Goal: Communication & Community: Answer question/provide support

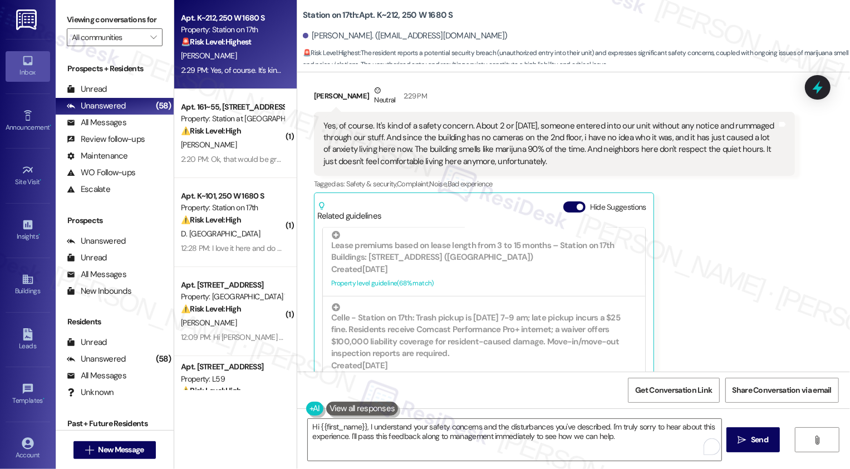
scroll to position [1198, 0]
click at [364, 430] on textarea "Hi {{first_name}}, I understand your safety concerns and the disturbances you'v…" at bounding box center [515, 440] width 414 height 42
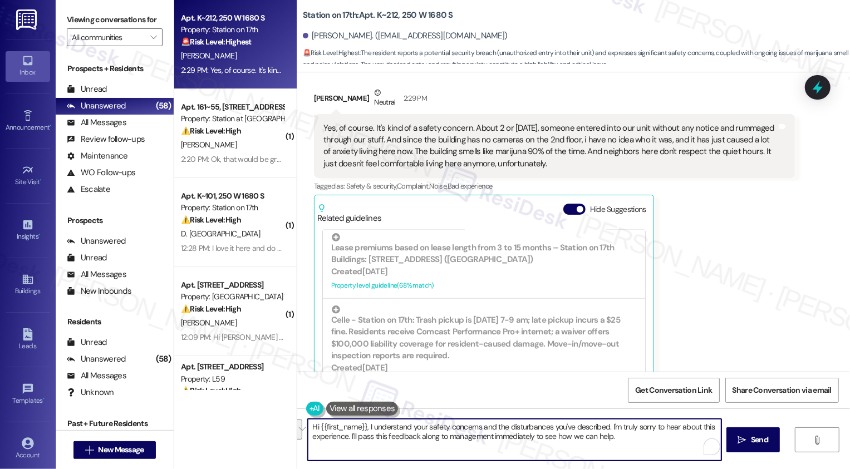
paste textarea "Michelle, thank you for sharing this with me. I understand how important it is …"
click at [374, 432] on textarea "Hi Michelle, thank you for sharing this with me. I understand how important it …" at bounding box center [515, 440] width 414 height 42
click at [423, 437] on textarea "Hi Michelle, thank you for sharing this with me. I understand how important it …" at bounding box center [515, 440] width 414 height 42
click at [628, 445] on textarea "Hi Michelle, thank you for sharing this with me. I understand how important it …" at bounding box center [515, 440] width 414 height 42
click at [657, 445] on textarea "Hi Michelle, thank you for sharing this with me. I understand how important it …" at bounding box center [515, 440] width 414 height 42
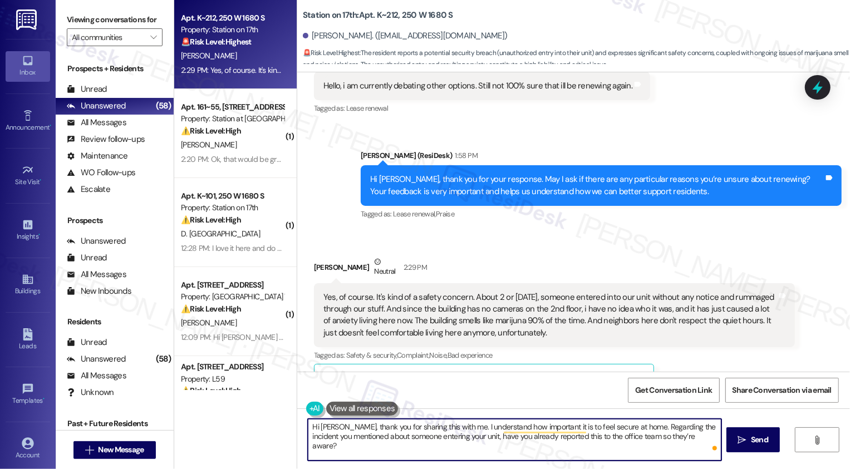
scroll to position [1013, 0]
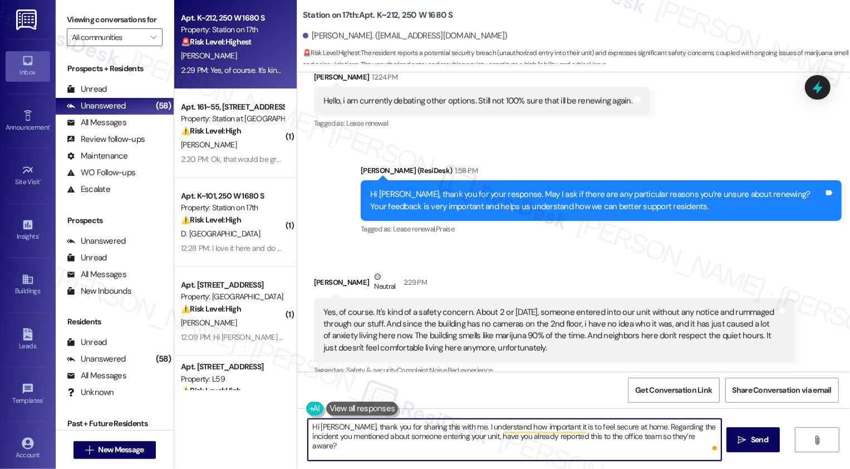
drag, startPoint x: 344, startPoint y: 427, endPoint x: 304, endPoint y: 427, distance: 40.1
click at [308, 427] on textarea "Hi Michelle, thank you for sharing this with me. I understand how important it …" at bounding box center [515, 440] width 414 height 42
click at [418, 429] on textarea "Thank you for sharing this with me. I understand how important it is to feel se…" at bounding box center [515, 440] width 414 height 42
click at [677, 436] on textarea "Thank you for sharing this with me. I understand how important it is to feel se…" at bounding box center [515, 440] width 414 height 42
type textarea "Thank you for sharing this with me. I understand how important it is to feel se…"
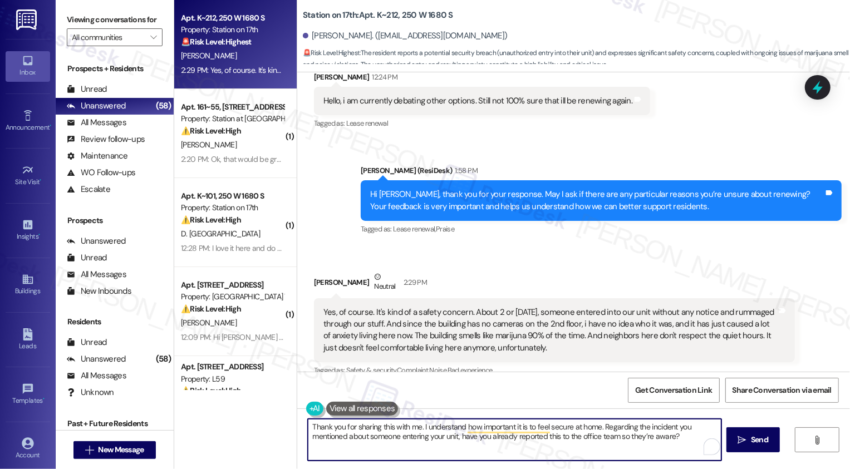
click at [346, 405] on button at bounding box center [362, 409] width 72 height 14
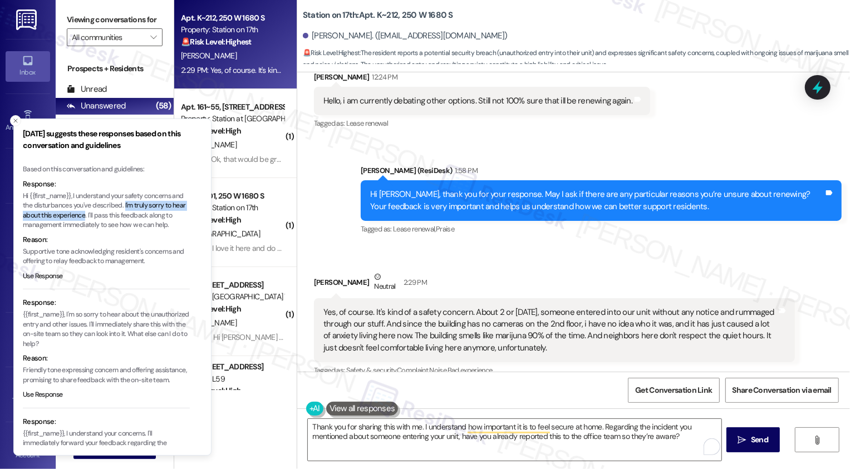
drag, startPoint x: 138, startPoint y: 204, endPoint x: 100, endPoint y: 217, distance: 39.3
click at [100, 217] on p "Hi {{first_name}}, I understand your safety concerns and the disturbances you'v…" at bounding box center [106, 211] width 167 height 39
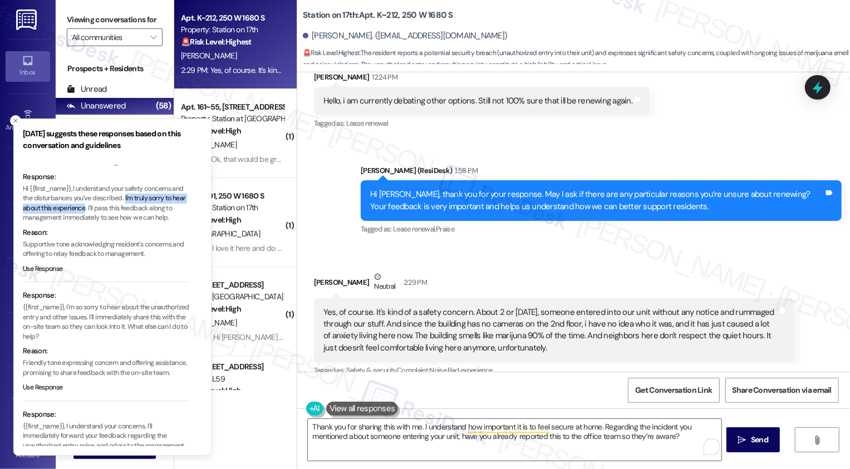
copy p "I'm truly sorry to hear about this experience"
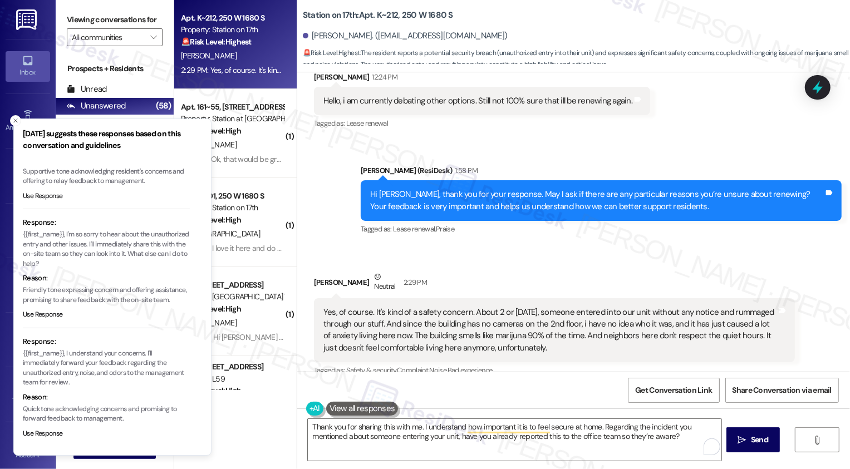
scroll to position [89, 0]
click at [750, 457] on div "Thank you for sharing this with me. I understand how important it is to feel se…" at bounding box center [573, 451] width 553 height 84
click at [746, 437] on span " Send" at bounding box center [753, 440] width 35 height 12
click at [16, 122] on icon "Close toast" at bounding box center [15, 120] width 7 height 7
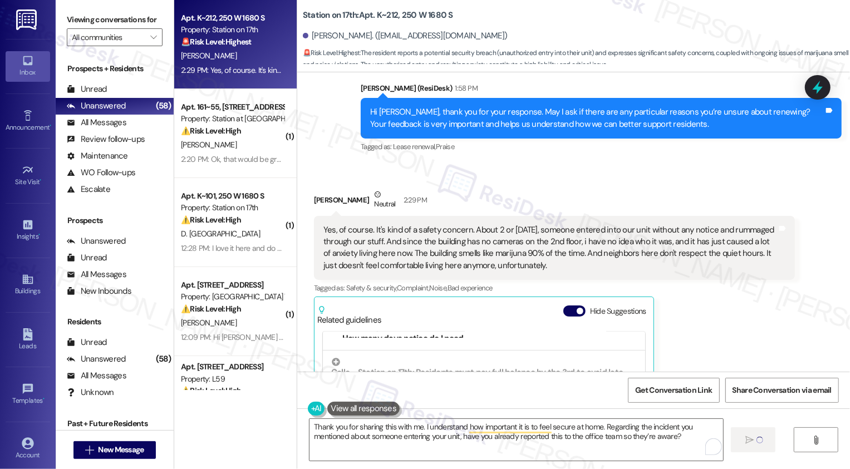
scroll to position [1226, 0]
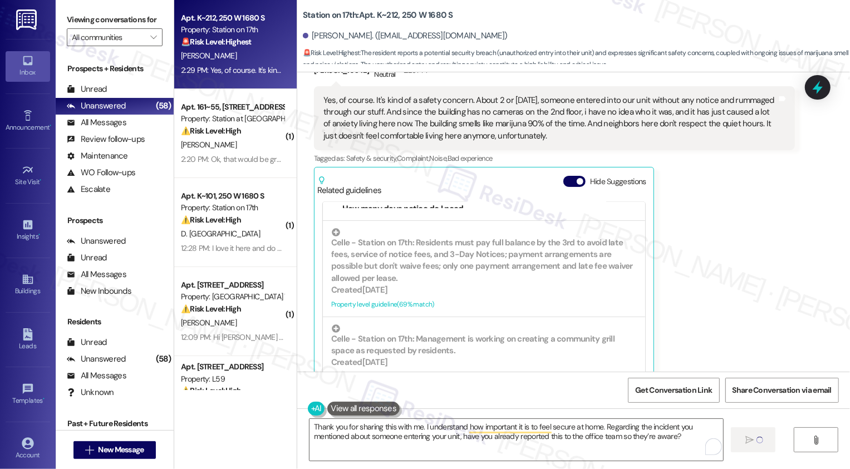
click at [850, 199] on div "Lease started Dec 31, 2024 at 7:00 PM Survey, sent via SMS Residesk Automated S…" at bounding box center [573, 222] width 553 height 300
click at [576, 443] on textarea "Thank you for sharing this with me. I understand how important it is to feel se…" at bounding box center [517, 440] width 414 height 42
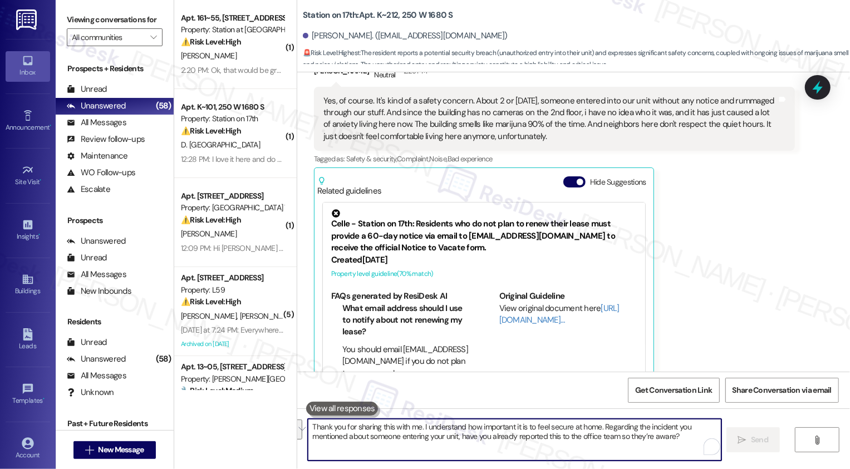
scroll to position [1315, 0]
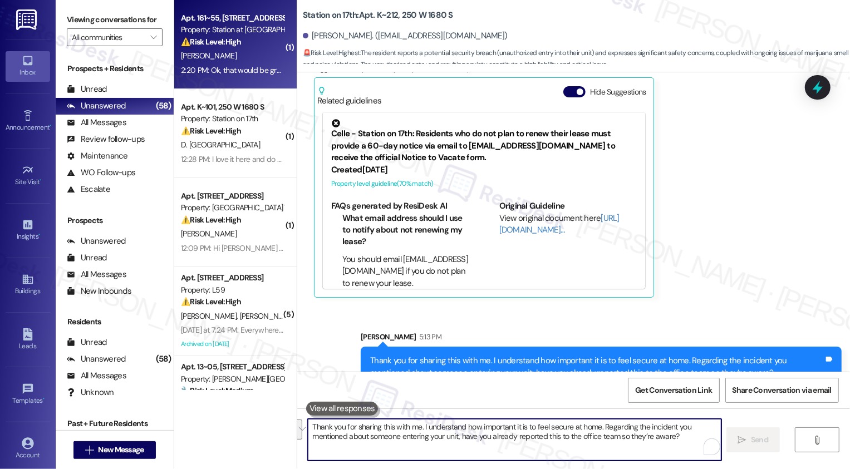
click at [198, 43] on strong "⚠️ Risk Level: High" at bounding box center [211, 42] width 60 height 10
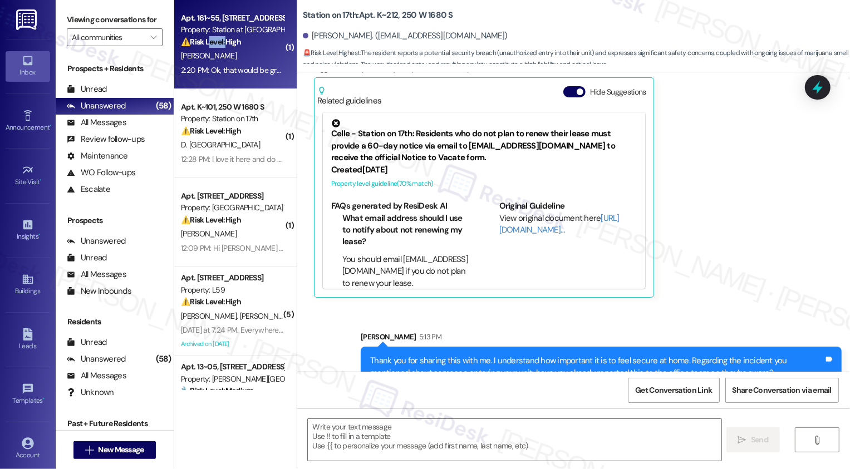
click at [198, 43] on strong "⚠️ Risk Level: High" at bounding box center [211, 42] width 60 height 10
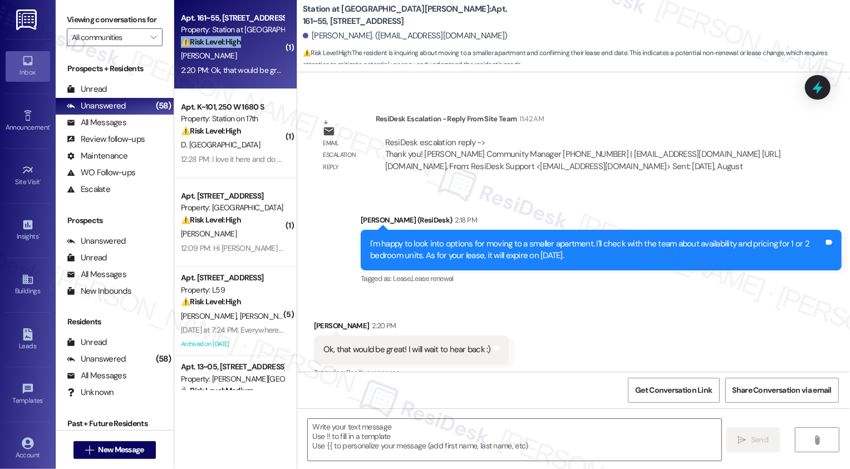
scroll to position [987, 0]
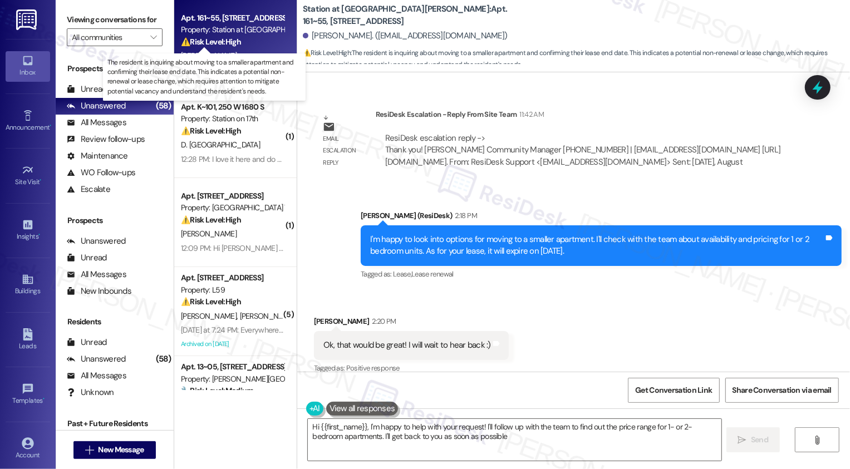
type textarea "Hi {{first_name}}, I'm happy to help with your request! I'll follow up with the…"
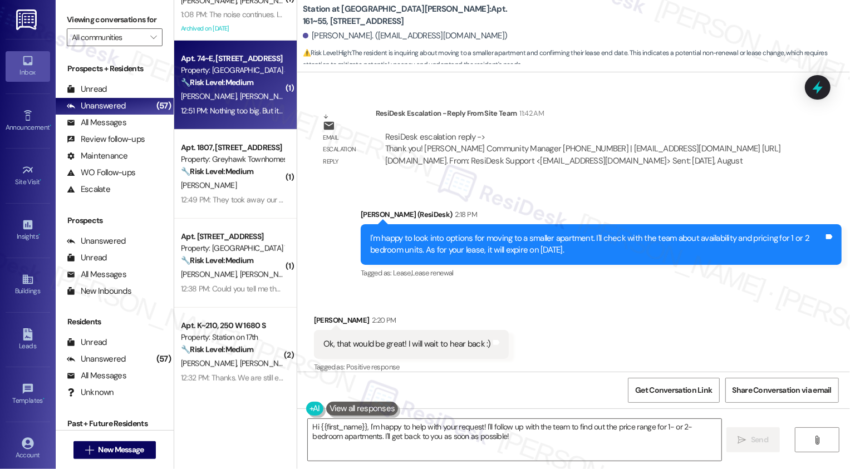
scroll to position [0, 0]
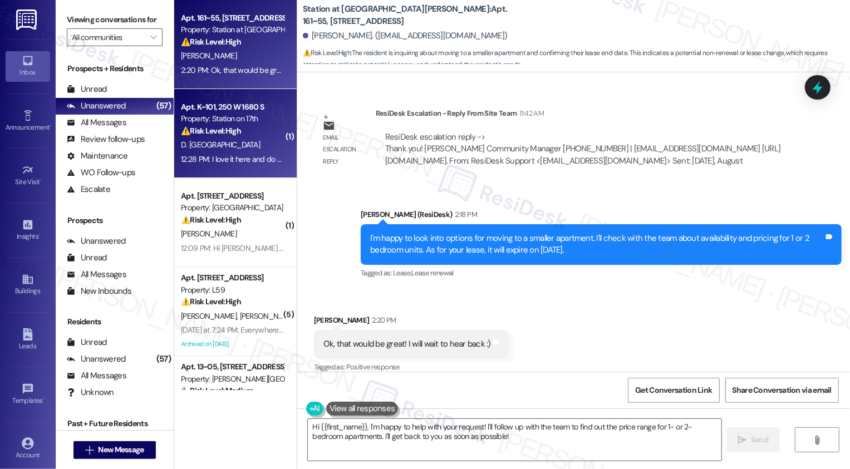
click at [209, 142] on div "D. Israel" at bounding box center [232, 145] width 105 height 14
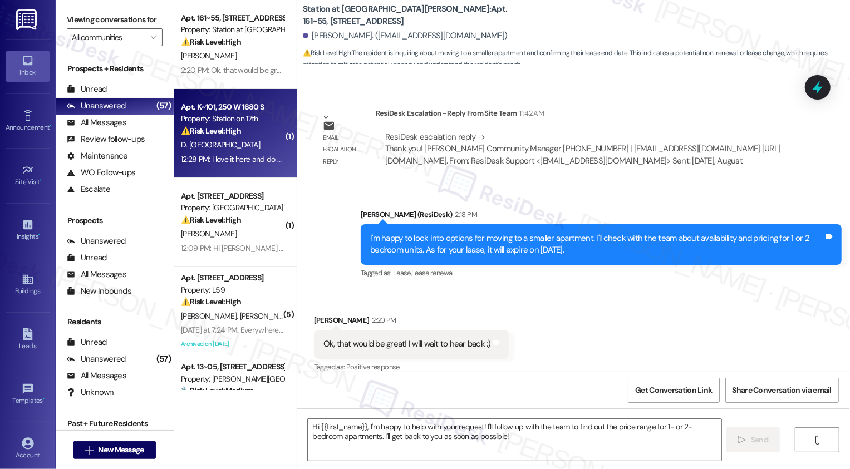
click at [209, 142] on div "D. Israel" at bounding box center [232, 145] width 105 height 14
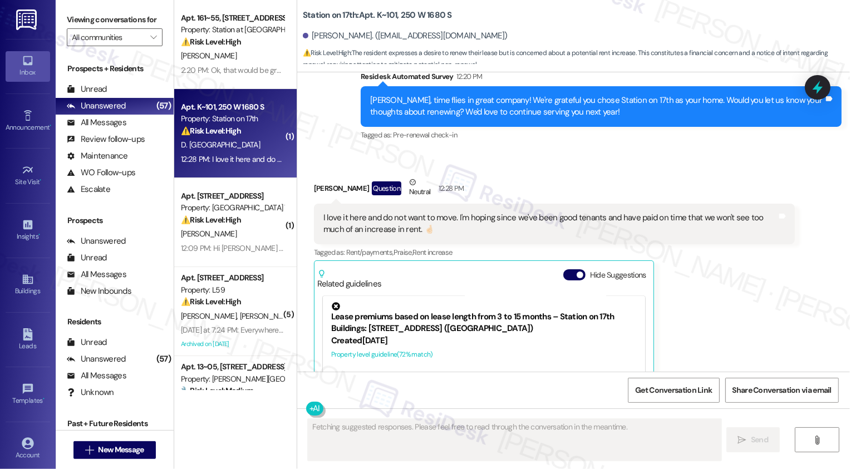
scroll to position [1699, 0]
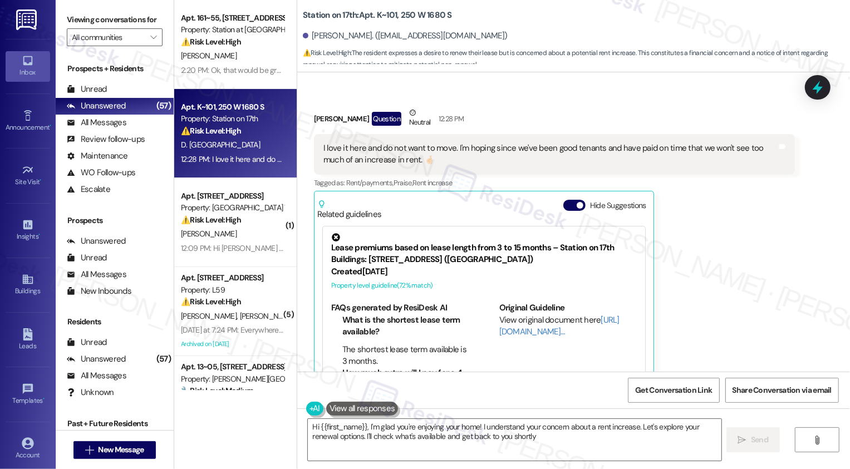
type textarea "Hi {{first_name}}, I'm glad you're enjoying your home! I understand your concer…"
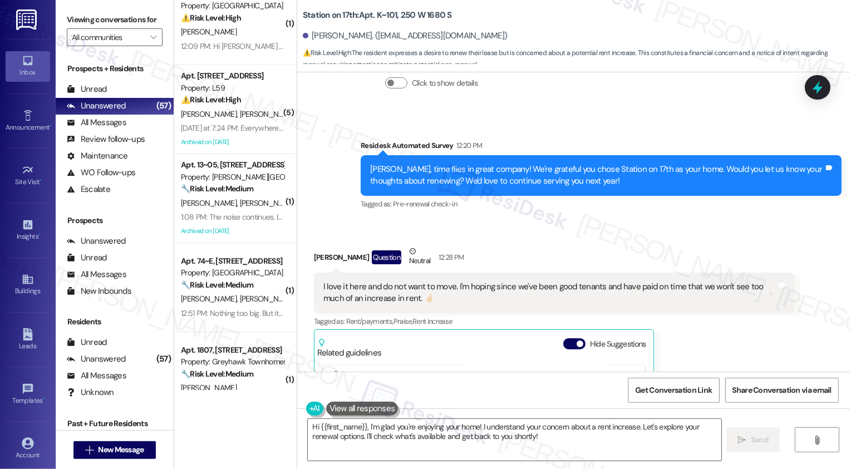
scroll to position [1559, 0]
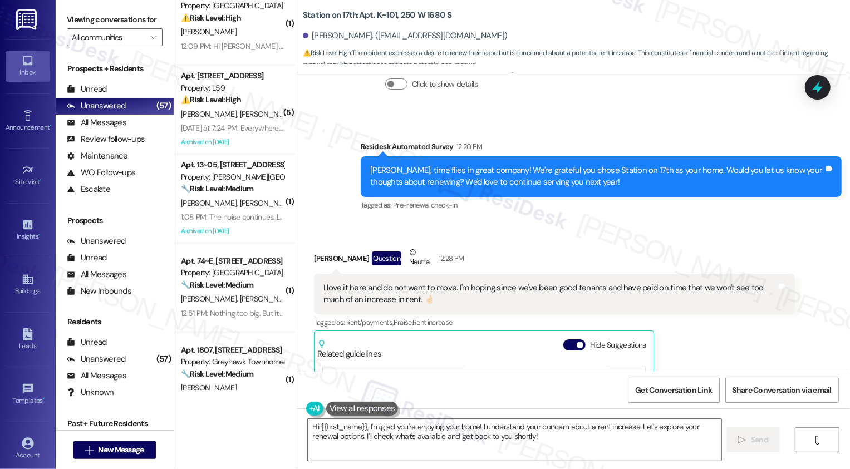
click at [451, 282] on div "I love it here and do not want to move. I'm hoping since we've been good tenant…" at bounding box center [551, 294] width 454 height 24
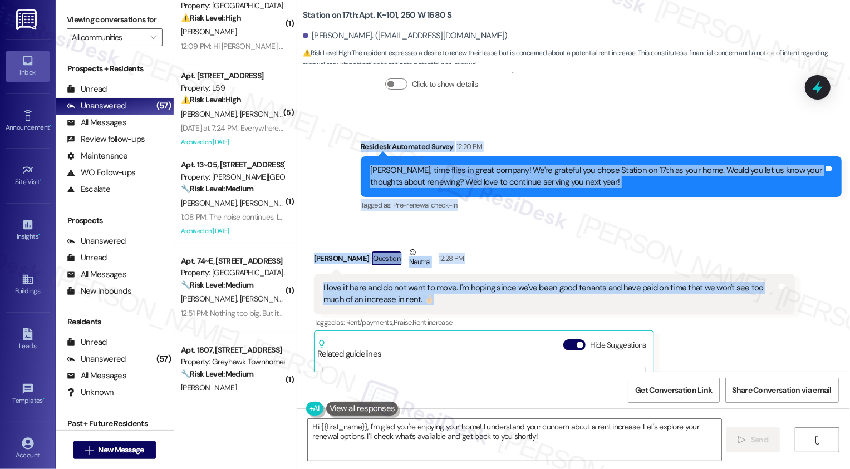
drag, startPoint x: 354, startPoint y: 96, endPoint x: 435, endPoint y: 253, distance: 176.3
click at [435, 253] on div "Lease started Dec 15, 2024 at 7:00 PM Survey, sent via SMS Residesk Automated S…" at bounding box center [573, 222] width 553 height 300
copy div "Residesk Automated Survey 12:20 PM Drew, time flies in great company! We're gra…"
click at [387, 439] on textarea "Hi {{first_name}}, I'm glad you're enjoying your home! I understand your concer…" at bounding box center [515, 440] width 414 height 42
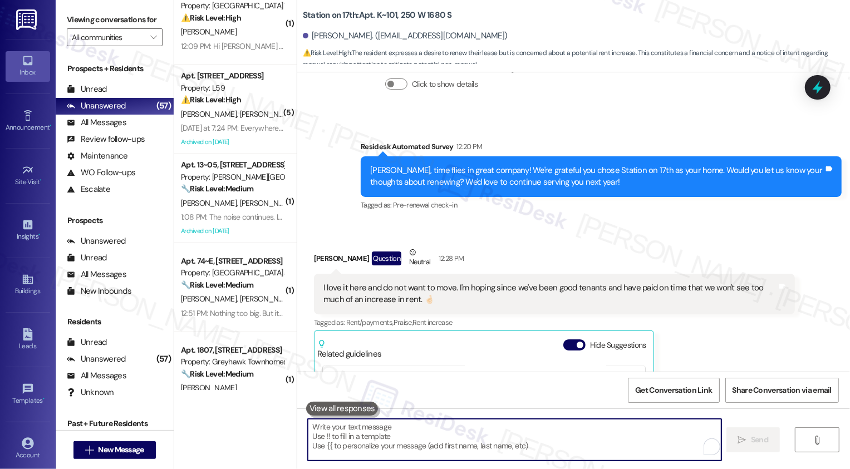
paste textarea "Hi Drew! I’m so glad to hear you’re enjoying your home. I completely understand…"
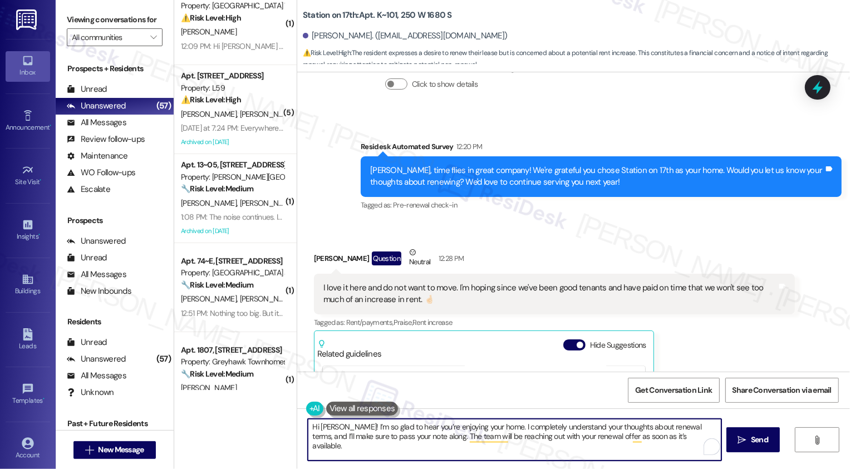
paste textarea "🙂"
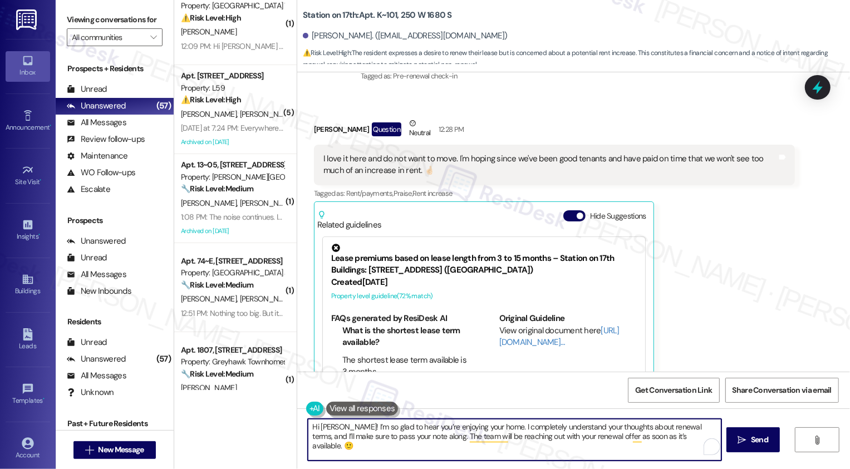
scroll to position [1699, 0]
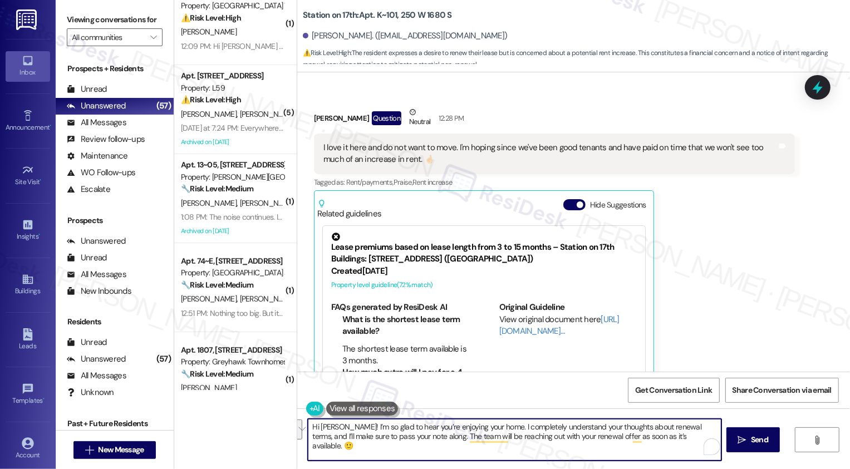
drag, startPoint x: 679, startPoint y: 426, endPoint x: 420, endPoint y: 440, distance: 259.9
click at [420, 440] on textarea "Hi Drew! I’m so glad to hear you’re enjoying your home. I completely understand…" at bounding box center [515, 440] width 414 height 42
type textarea "Hi Drew! I’m so glad to hear you’re enjoying your home. I completely understand…"
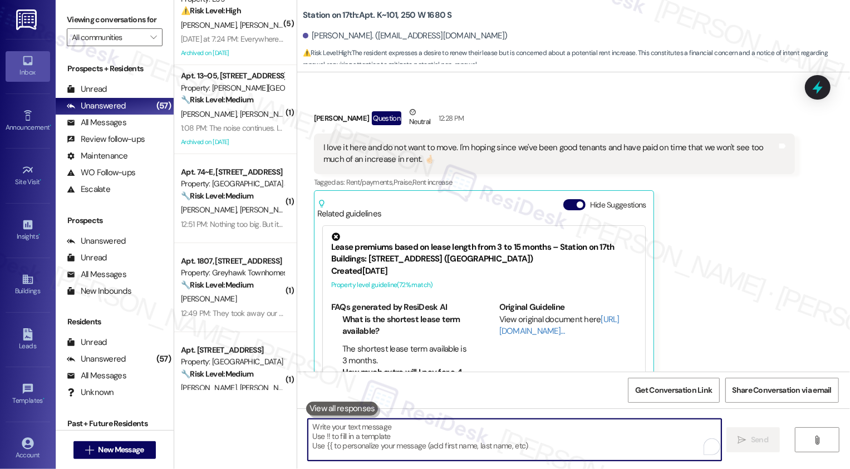
scroll to position [1699, 0]
click at [469, 433] on textarea "To enrich screen reader interactions, please activate Accessibility in Grammarl…" at bounding box center [515, 440] width 414 height 42
paste textarea "If you have a minute, could I ask a quick favor? Would you mind leaving us a Go…"
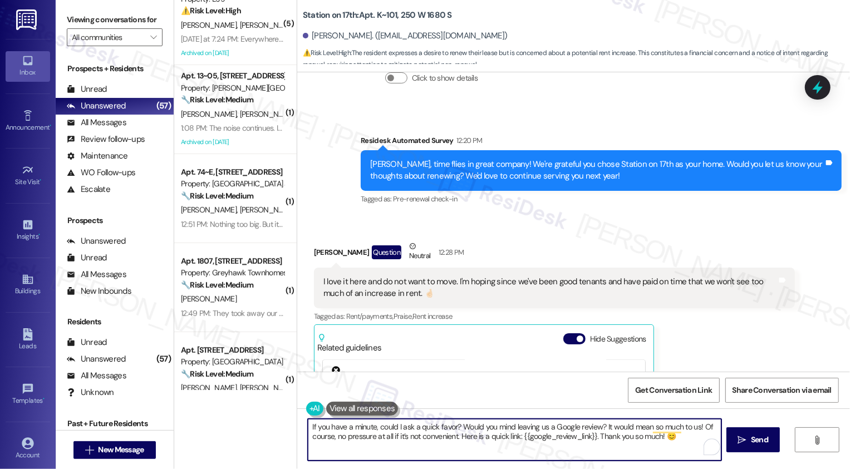
scroll to position [1563, 0]
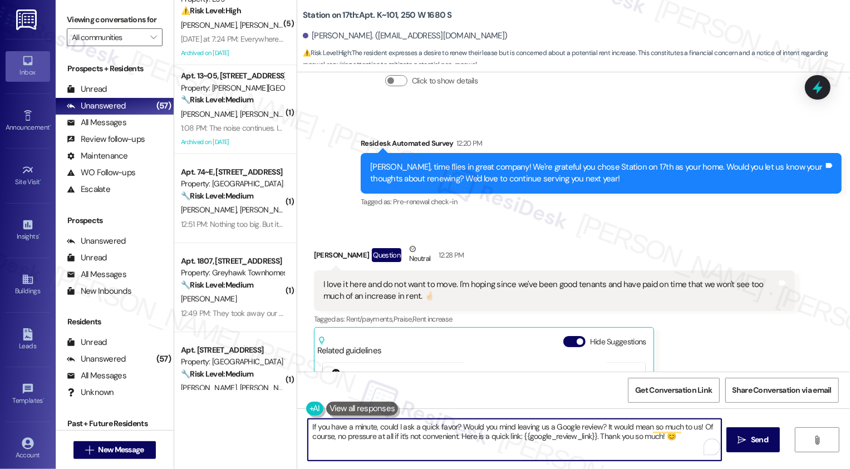
click at [325, 425] on textarea "If you have a minute, could I ask a quick favor? Would you mind leaving us a Go…" at bounding box center [515, 440] width 414 height 42
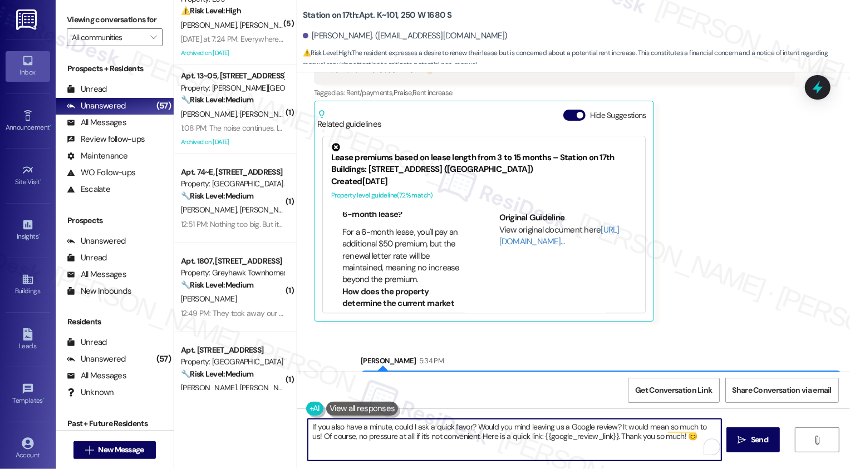
scroll to position [445, 0]
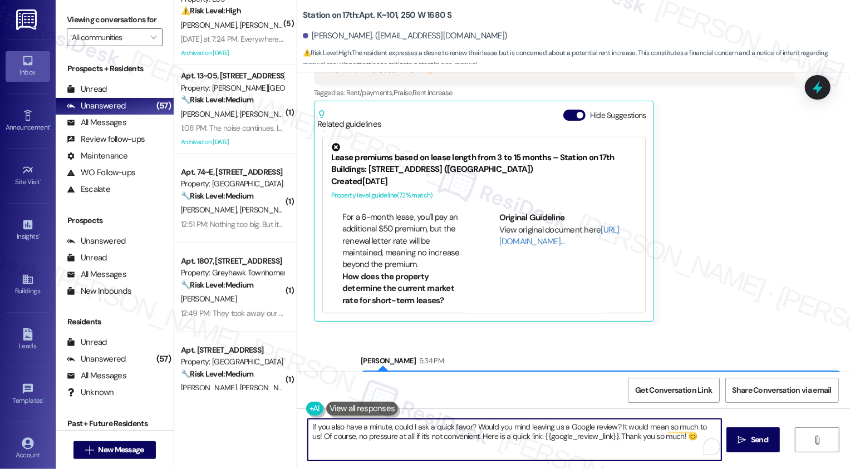
click at [562, 428] on textarea "If you also have a minute, could I ask a quick favor? Would you mind leaving us…" at bounding box center [515, 440] width 414 height 42
click at [605, 425] on textarea "If you also have a minute, could I ask a quick favor? Would you mind leaving us…" at bounding box center [515, 440] width 414 height 42
click at [622, 424] on textarea "If you also have a minute, could I ask a quick favor? Would you mind leaving us…" at bounding box center [515, 440] width 414 height 42
click at [636, 426] on textarea "If you also have a minute, could I ask a quick favor? Would you mind leaving us…" at bounding box center [515, 440] width 414 height 42
click at [437, 439] on textarea "If you also have a minute, could I ask a quick favor? Would you mind leaving us…" at bounding box center [515, 440] width 414 height 42
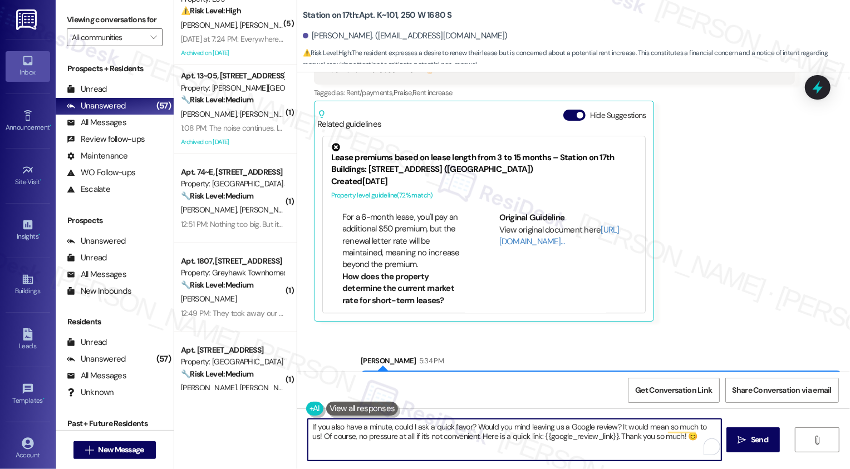
click at [458, 441] on textarea "If you also have a minute, could I ask a quick favor? Would you mind leaving us…" at bounding box center [515, 440] width 414 height 42
click at [490, 441] on textarea "If you also have a minute, could I ask a quick favor? Would you mind leaving us…" at bounding box center [515, 440] width 414 height 42
click at [531, 440] on textarea "If you also have a minute, could I ask a quick favor? Would you mind leaving us…" at bounding box center [515, 440] width 414 height 42
click at [627, 435] on textarea "If you also have a minute, could I ask a quick favor? Would you mind leaving us…" at bounding box center [515, 440] width 414 height 42
click at [662, 438] on textarea "If you also have a minute, could I ask a quick favor? Would you mind leaving us…" at bounding box center [515, 440] width 414 height 42
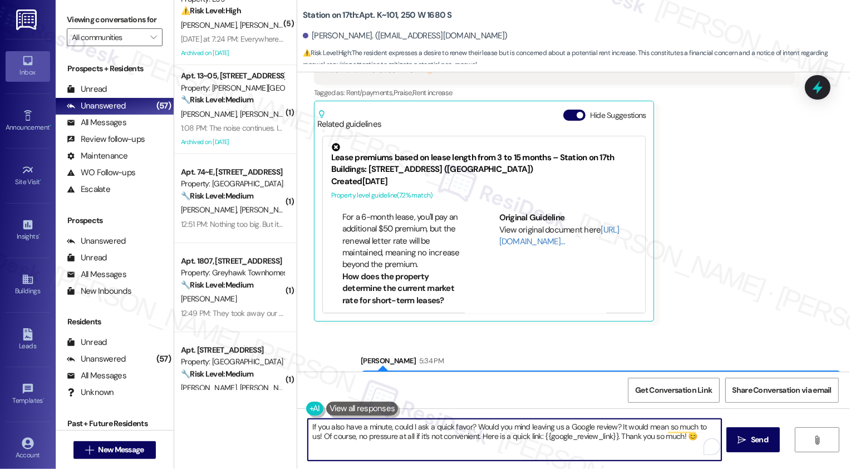
click at [689, 438] on textarea "If you also have a minute, could I ask a quick favor? Would you mind leaving us…" at bounding box center [515, 440] width 414 height 42
click at [688, 436] on textarea "If you also have a minute, could I ask a quick favor? Would you mind leaving us…" at bounding box center [515, 440] width 414 height 42
type textarea "If you also have a minute, could I ask a quick favor? Would you mind leaving us…"
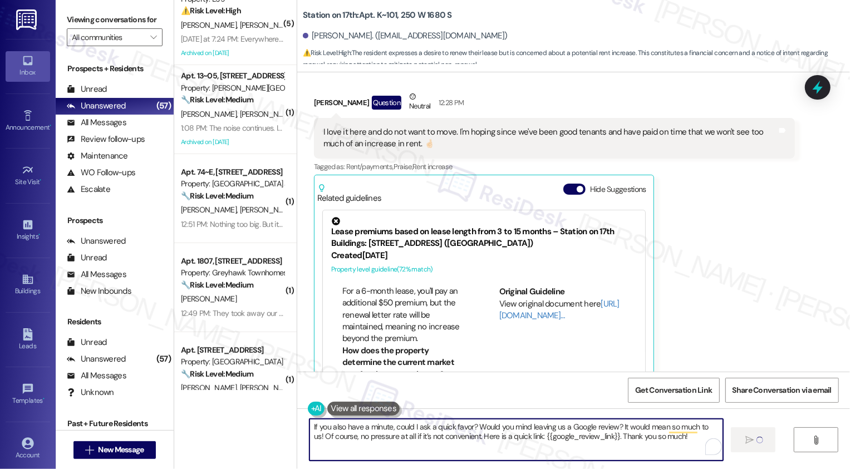
scroll to position [1789, 0]
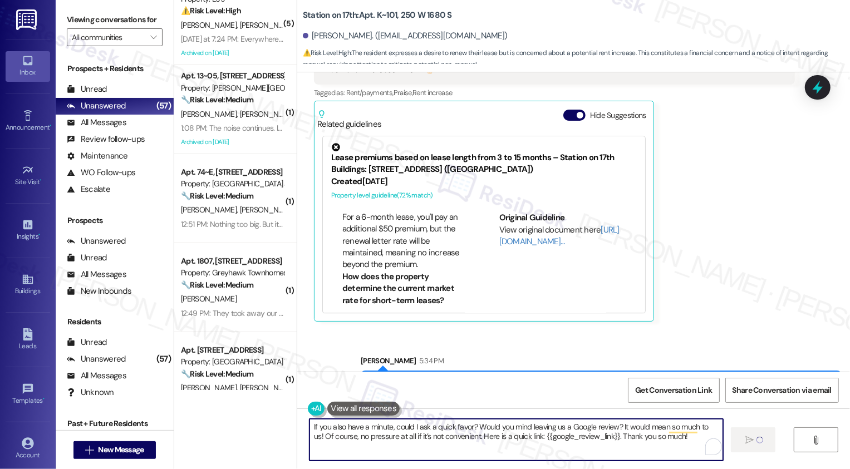
click at [621, 427] on textarea "If you also have a minute, could I ask a quick favor? Would you mind leaving us…" at bounding box center [517, 440] width 414 height 42
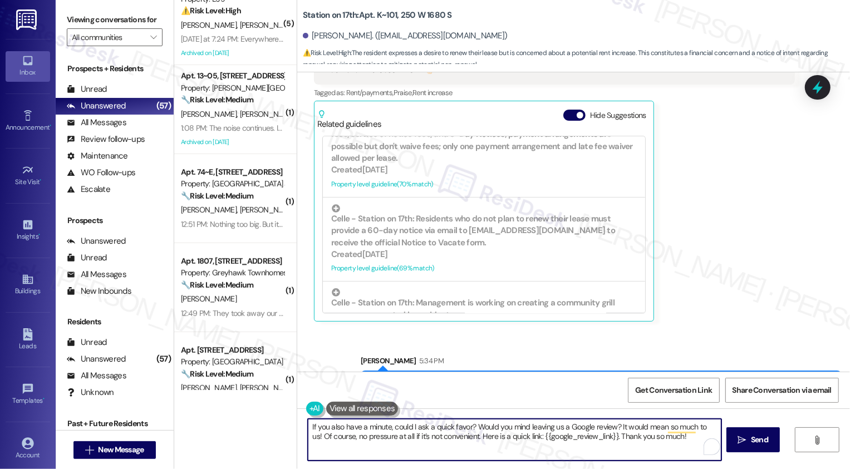
click at [469, 435] on textarea "If you also have a minute, could I ask a quick favor? Would you mind leaving us…" at bounding box center [515, 440] width 414 height 42
click at [493, 437] on textarea "If you also have a minute, could I ask a quick favor? Would you mind leaving us…" at bounding box center [515, 440] width 414 height 42
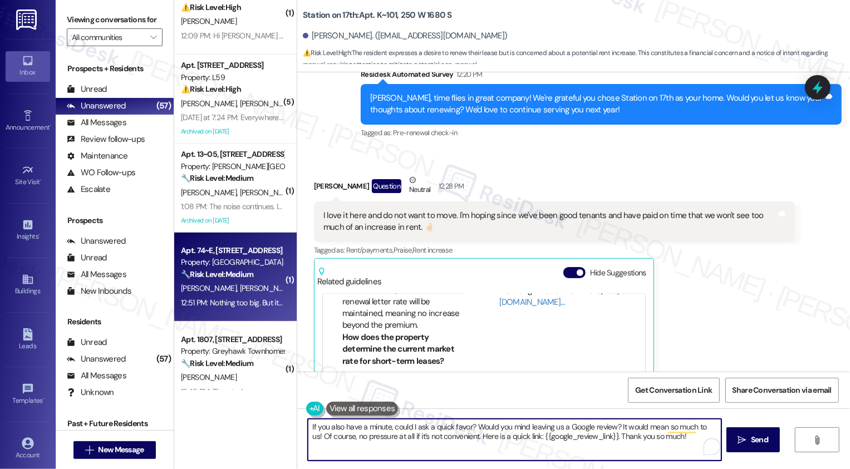
scroll to position [0, 0]
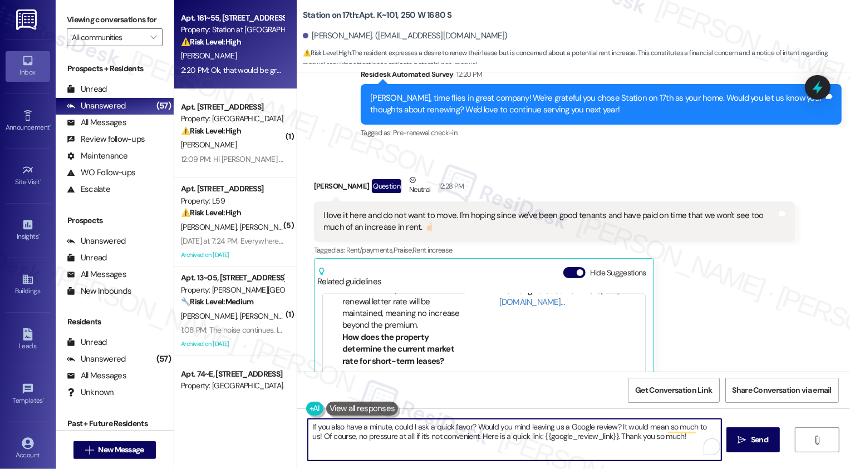
click at [232, 64] on div "2:20 PM: Ok, that would be great! I will wait to hear back :) 2:20 PM: Ok, that…" at bounding box center [232, 70] width 105 height 14
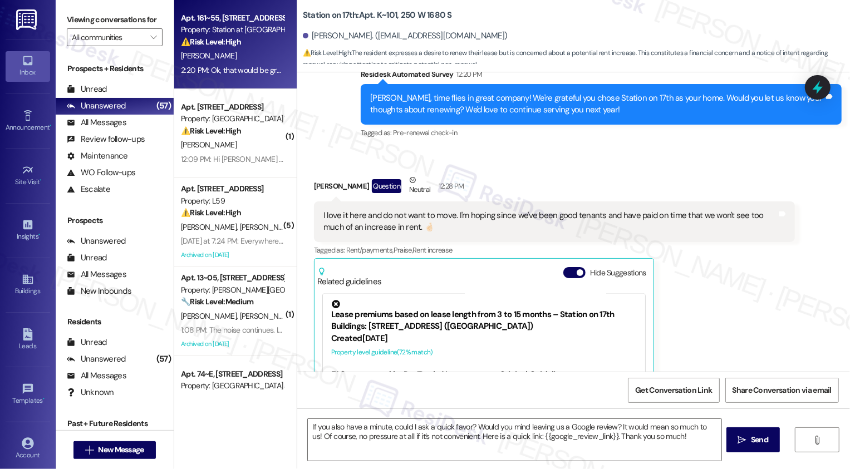
click at [232, 64] on div "2:20 PM: Ok, that would be great! I will wait to hear back :) 2:20 PM: Ok, that…" at bounding box center [232, 70] width 105 height 14
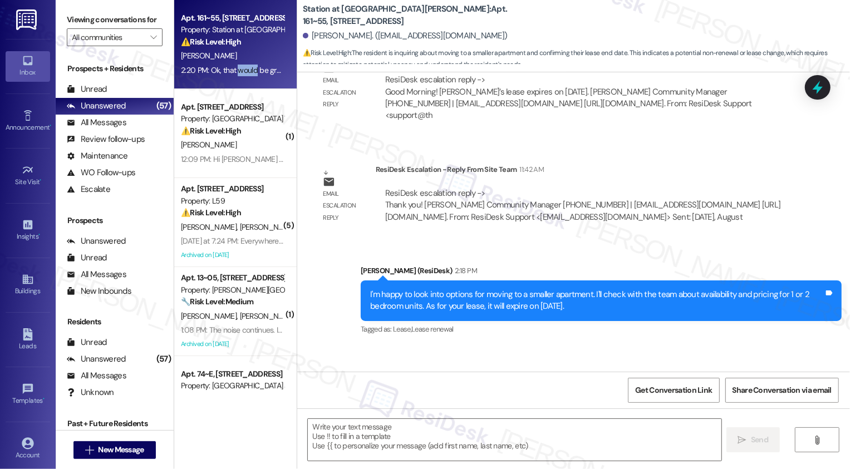
scroll to position [987, 0]
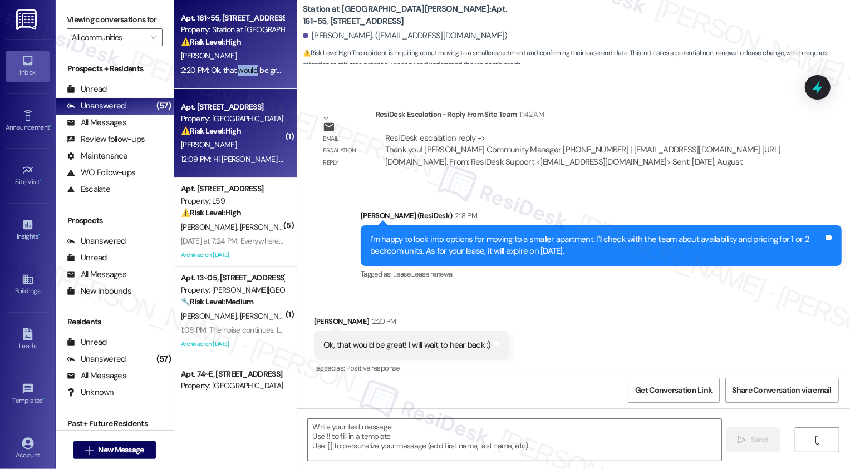
click at [226, 119] on div "Property: [GEOGRAPHIC_DATA] Townhomes" at bounding box center [232, 119] width 103 height 12
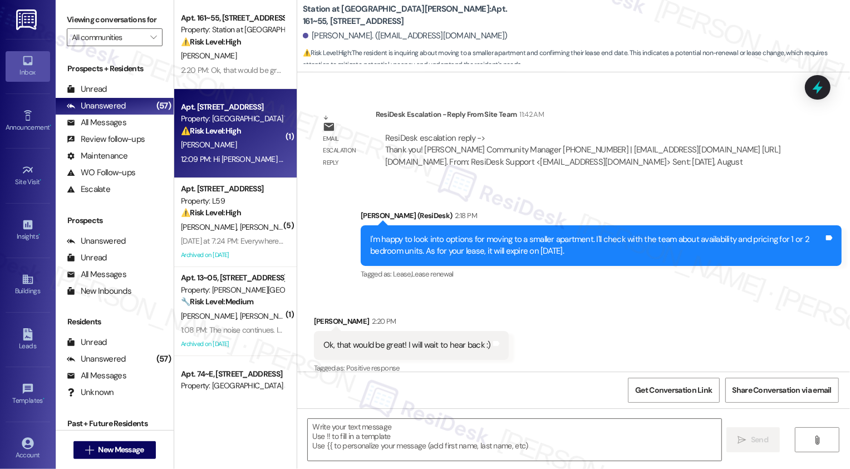
click at [226, 119] on div "Property: [GEOGRAPHIC_DATA] Townhomes" at bounding box center [232, 119] width 103 height 12
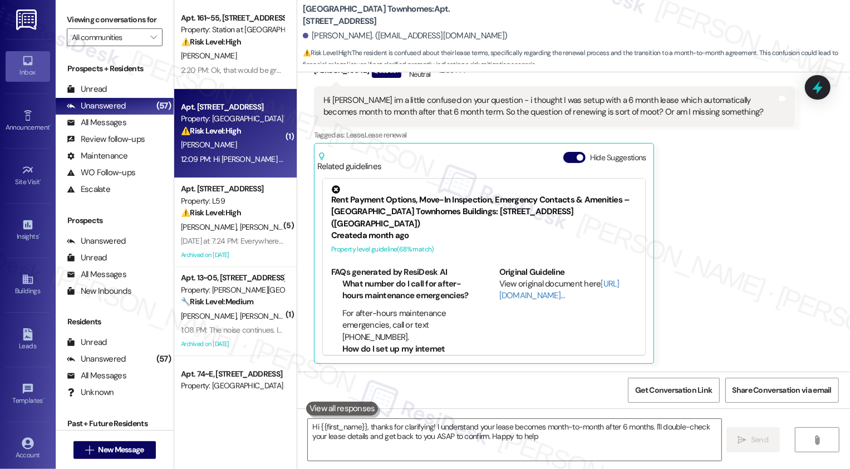
type textarea "Hi {{first_name}}, thanks for clarifying! I understand your lease becomes month…"
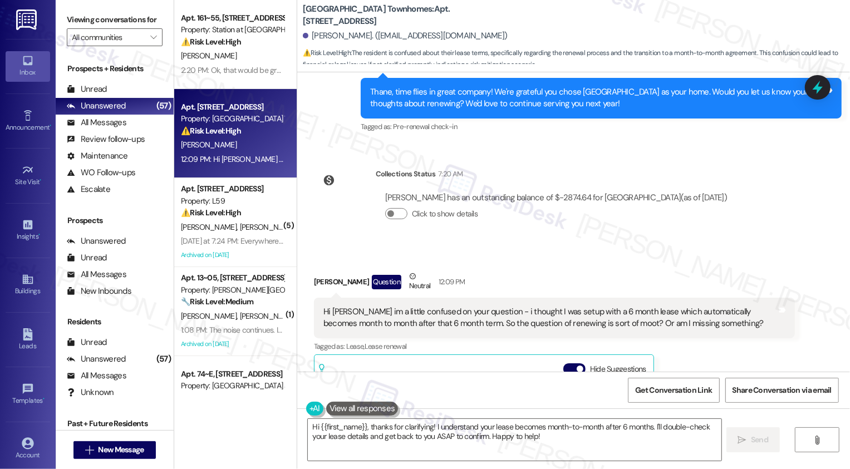
scroll to position [242, 0]
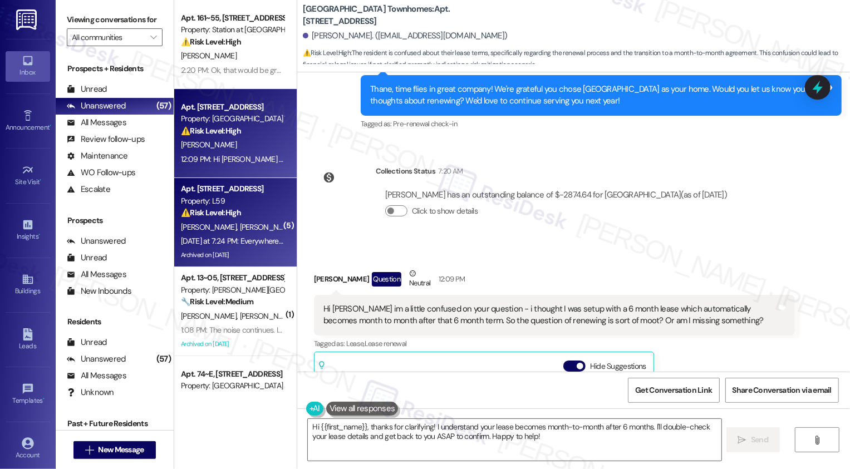
click at [244, 214] on div "⚠️ Risk Level: High The resident is reporting a widespread issue of dog urine o…" at bounding box center [232, 213] width 103 height 12
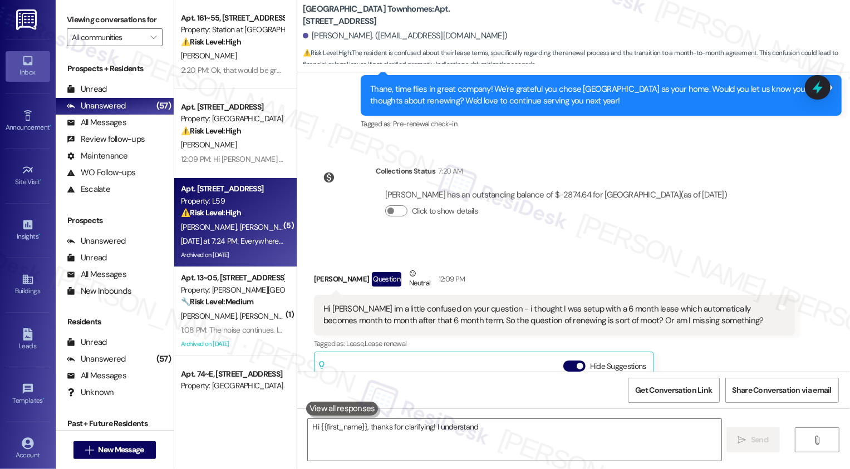
click at [244, 214] on div "⚠️ Risk Level: High The resident is reporting a widespread issue of dog urine o…" at bounding box center [232, 213] width 103 height 12
type textarea "Hi {{first_name}}, thanks for clarifying! I understand your lease becomes month…"
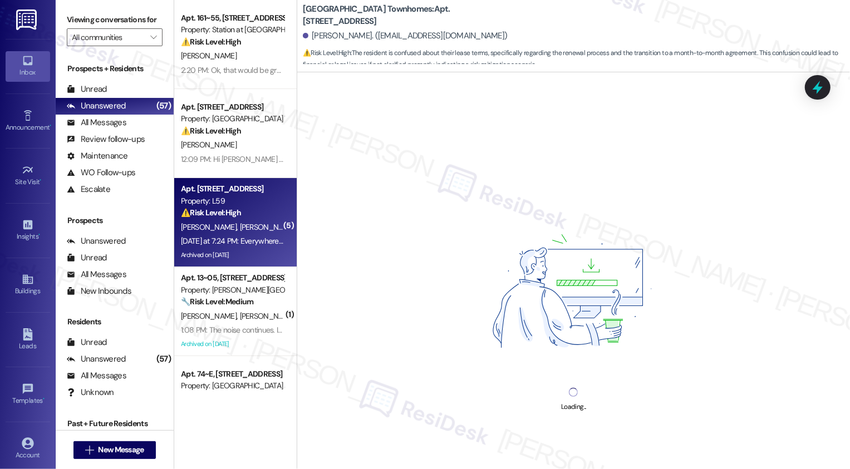
click at [244, 214] on div "⚠️ Risk Level: High The resident is reporting a widespread issue of dog urine o…" at bounding box center [232, 213] width 103 height 12
click at [243, 188] on div "Apt. 161~55, 2229 North 100 West Property: Station at Park Meadows ⚠️ Risk Leve…" at bounding box center [235, 195] width 123 height 390
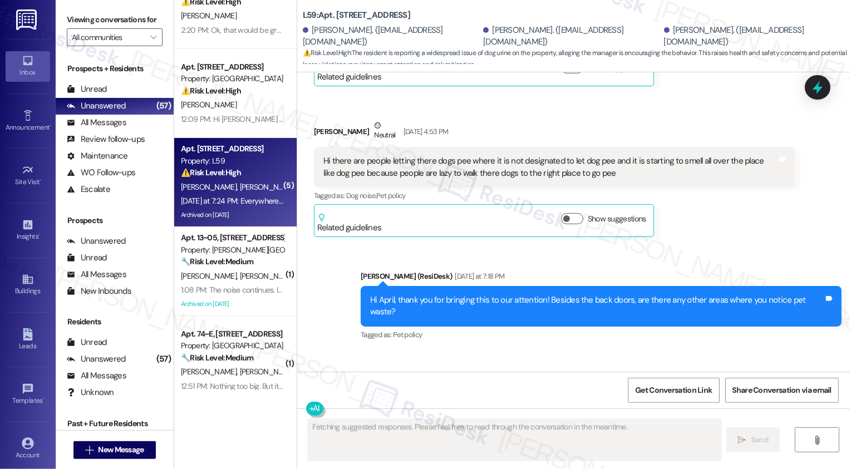
scroll to position [30419, 0]
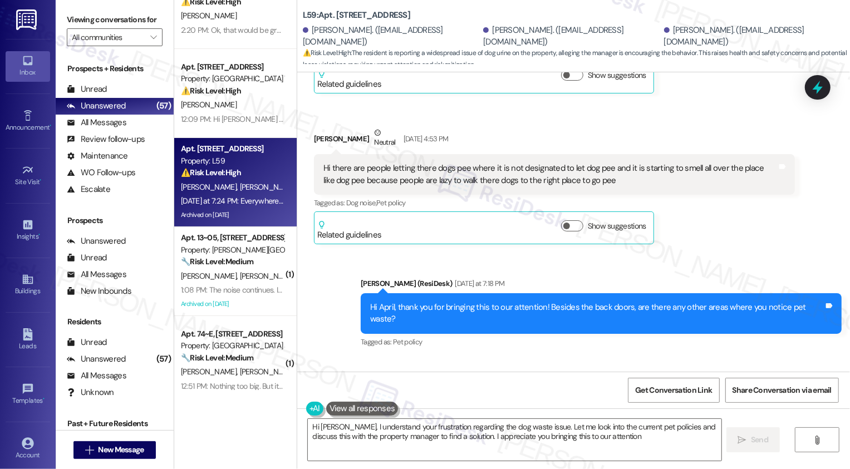
type textarea "Hi Alex, I understand your frustration regarding the dog waste issue. Let me lo…"
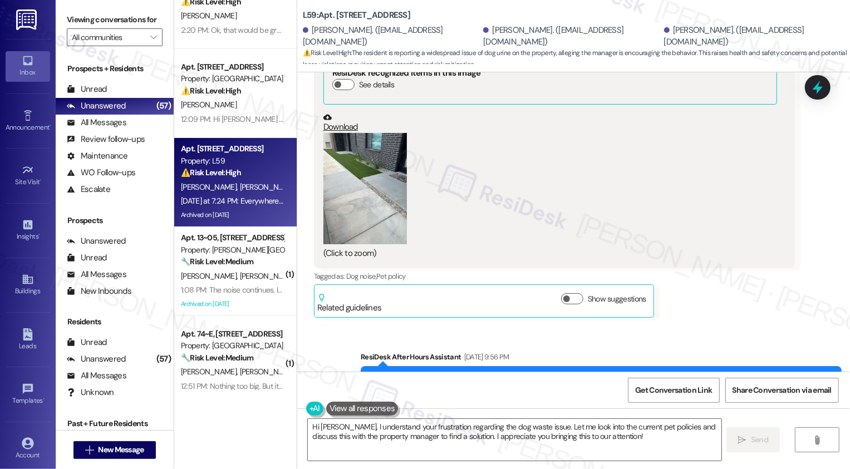
scroll to position [29949, 0]
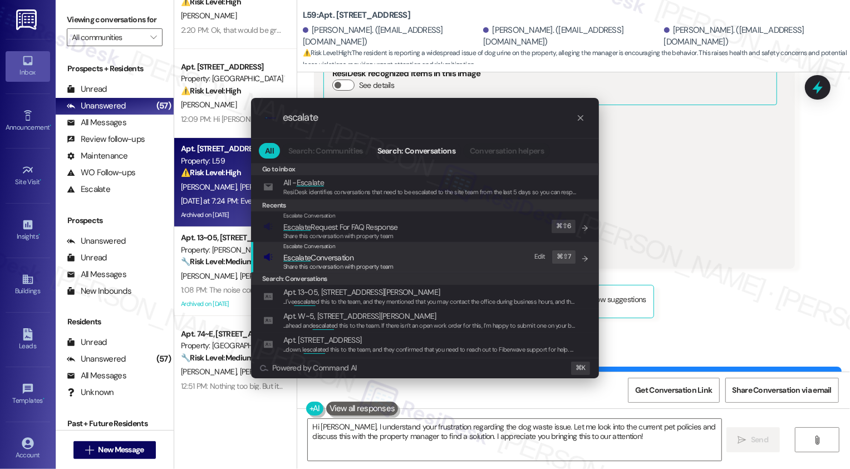
type input "escalate"
click at [326, 263] on span "Share this conversation with property team" at bounding box center [338, 267] width 110 height 8
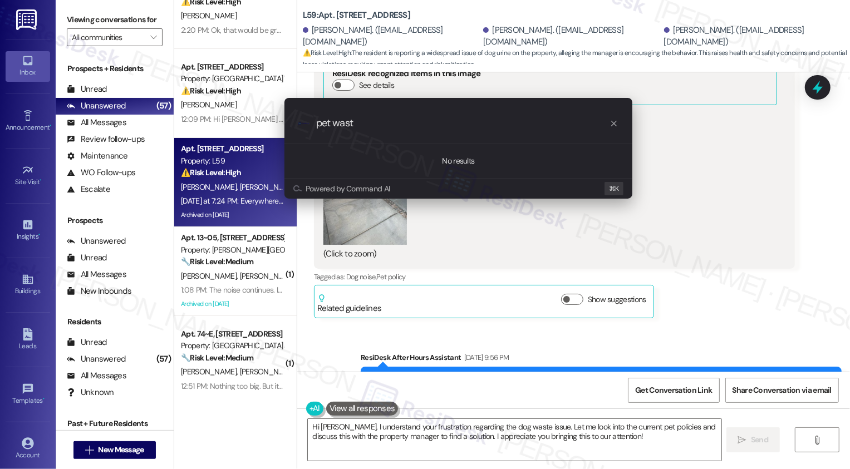
type input "pet waste"
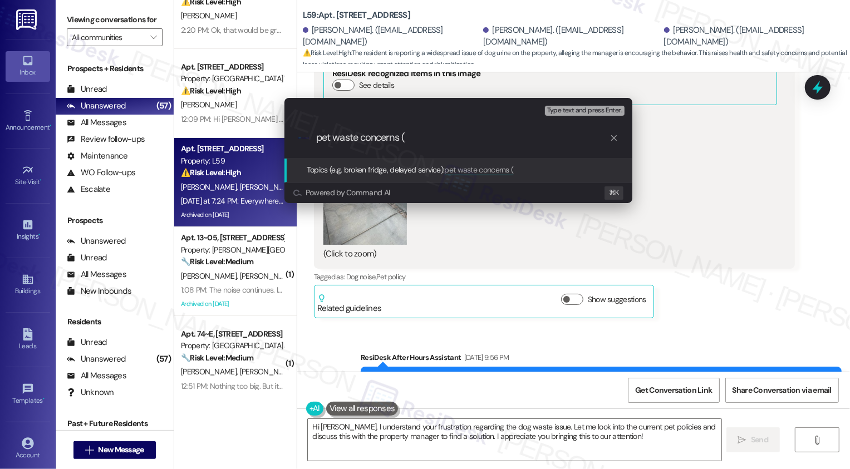
type input "pet waste concerns"
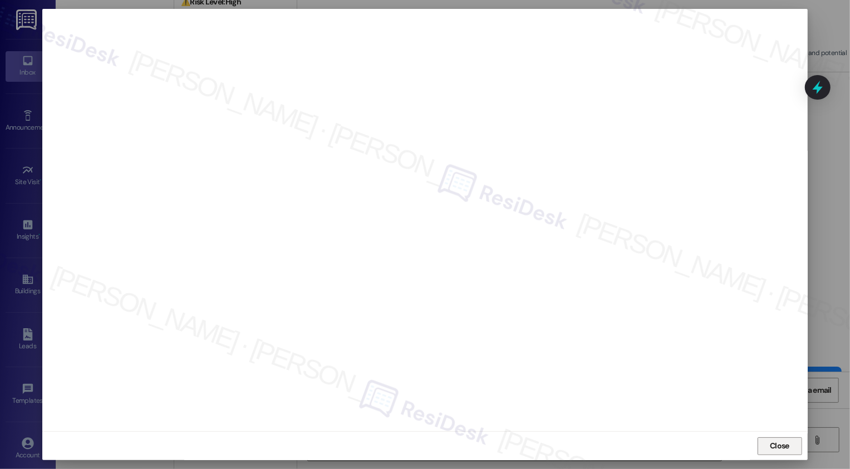
click at [783, 445] on button "Close" at bounding box center [780, 447] width 45 height 18
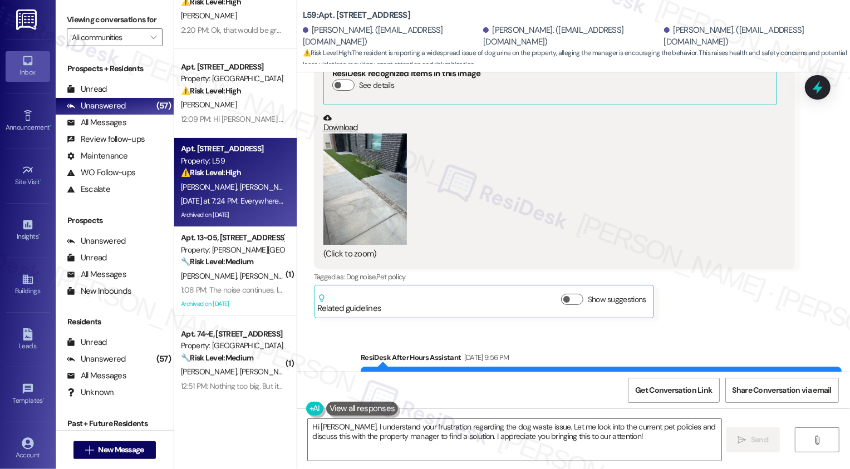
scroll to position [30441, 0]
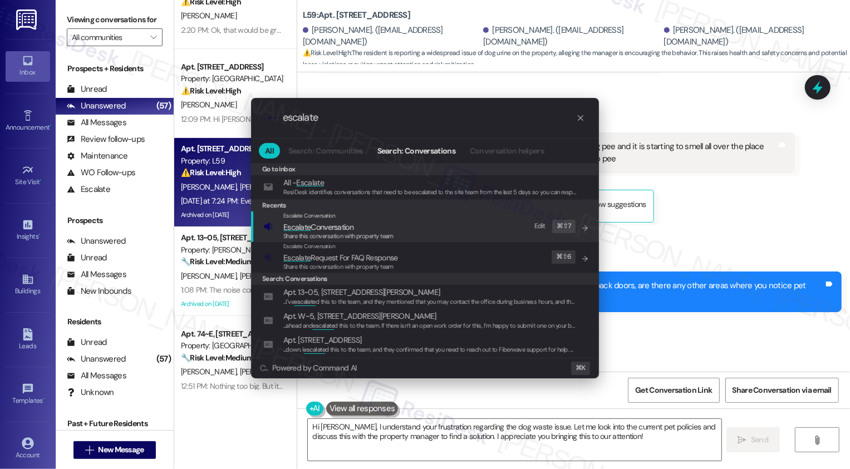
type input "escalate"
click at [382, 229] on span "Escalate Conversation" at bounding box center [338, 227] width 110 height 12
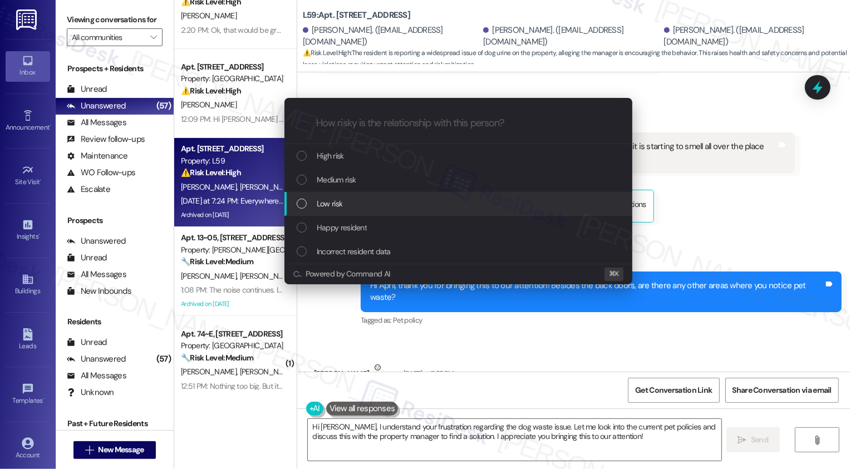
click at [328, 208] on span "Low risk" at bounding box center [330, 204] width 26 height 12
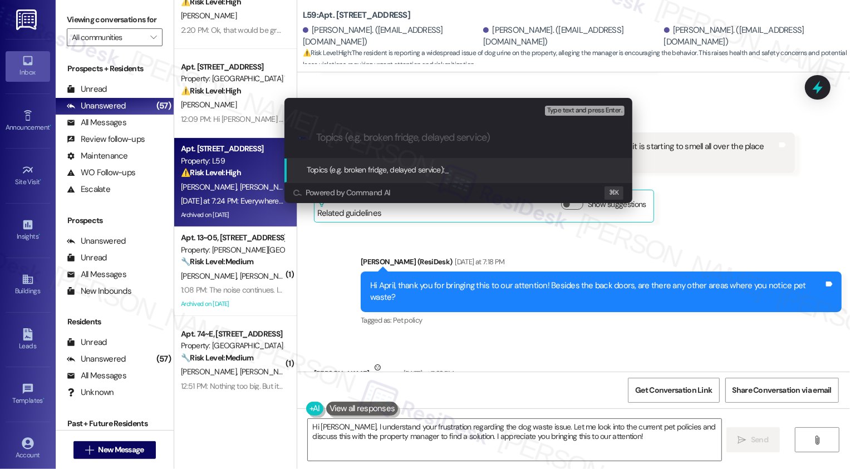
paste input "If you also have a minute, could I ask a quick favor? Would you mind leaving us…"
type input "pet waste concerns"
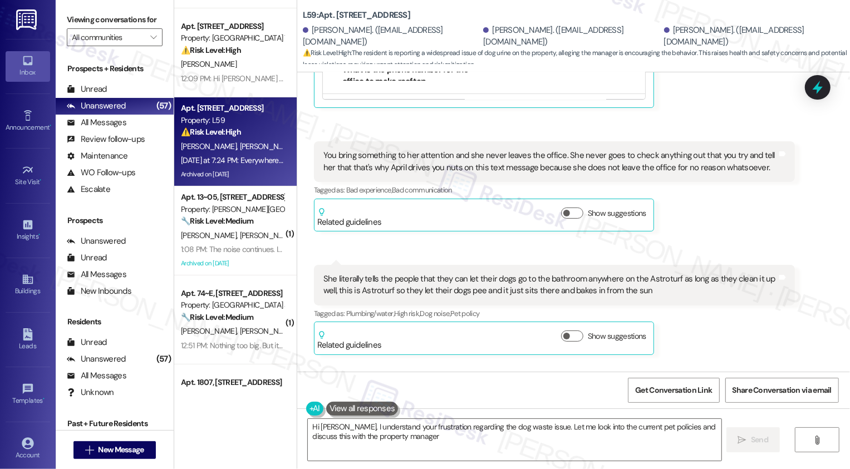
scroll to position [94, 0]
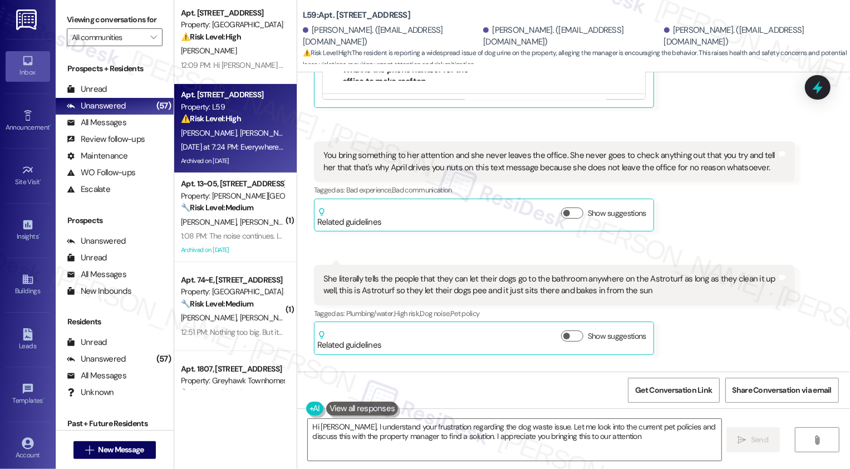
type textarea "Hi Alex, I understand your frustration regarding the dog waste issue. Let me lo…"
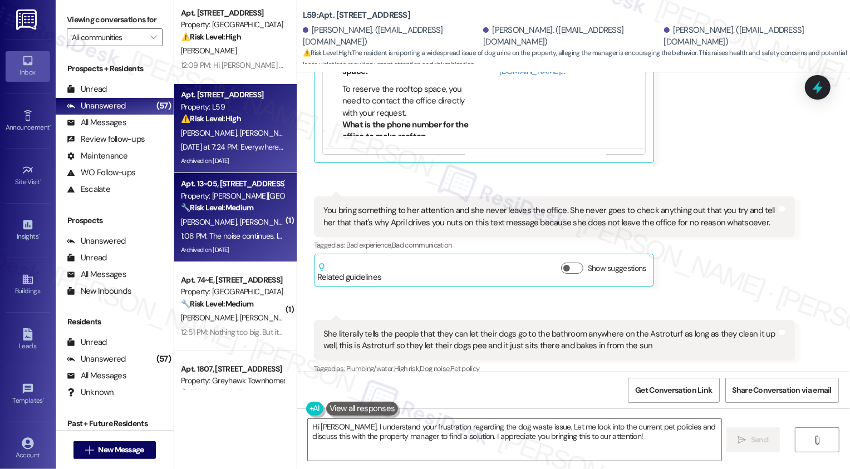
click at [298, 221] on span "A. Smith" at bounding box center [326, 222] width 56 height 10
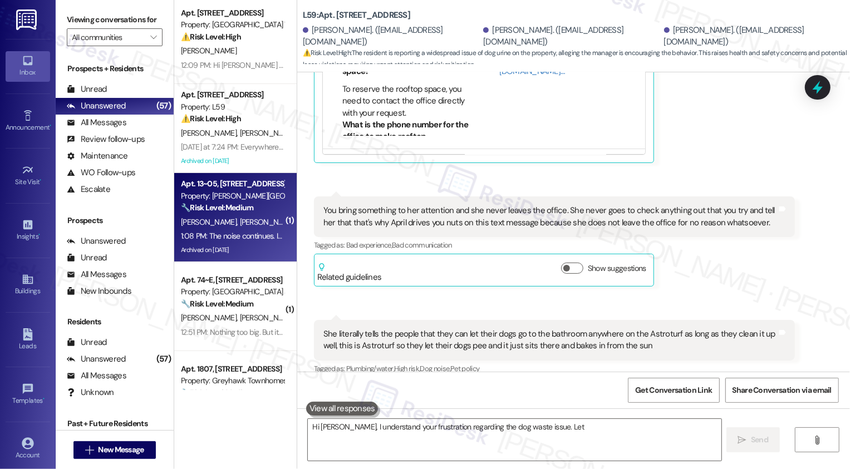
type textarea "Hi Alex, I understand your frustration regarding the dog waste issue. Let me"
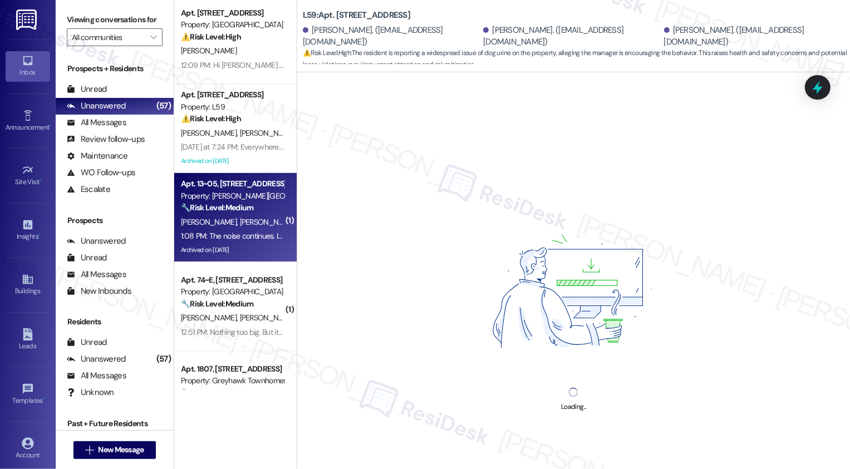
click at [298, 221] on span "A. Smith" at bounding box center [326, 222] width 56 height 10
click at [257, 235] on div "1:08 PM: The noise continues. I have gone over to the office and I haven't been…" at bounding box center [517, 236] width 673 height 10
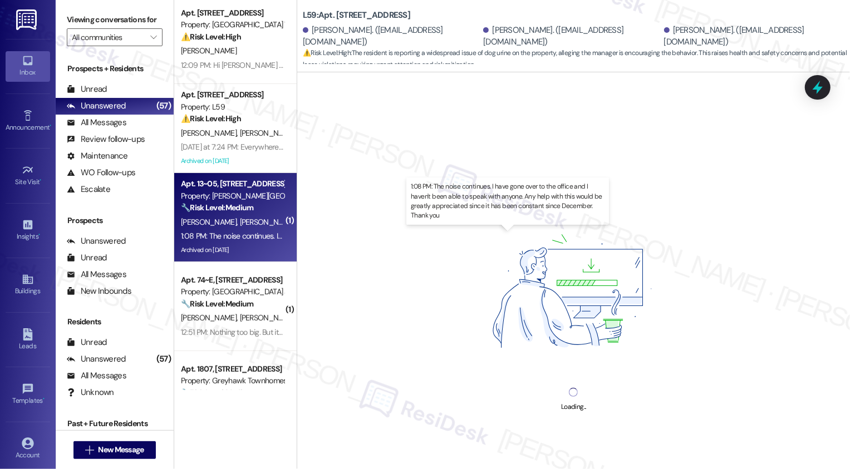
click at [257, 235] on div "1:08 PM: The noise continues. I have gone over to the office and I haven't been…" at bounding box center [517, 236] width 673 height 10
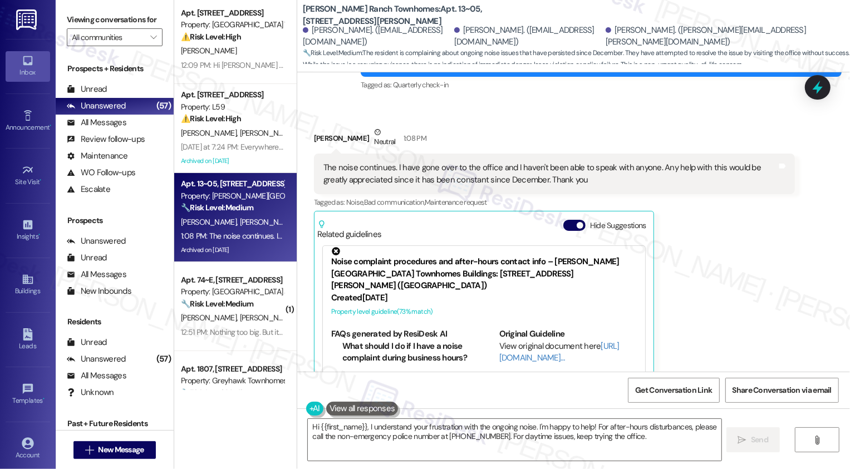
scroll to position [1693, 0]
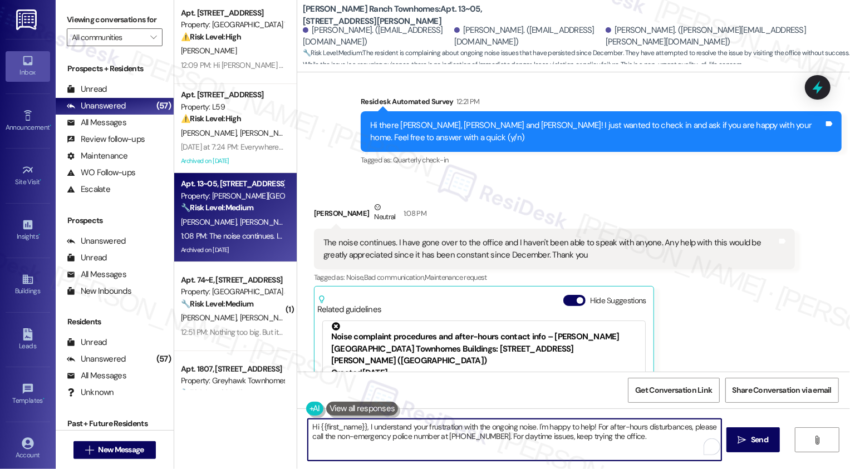
drag, startPoint x: 534, startPoint y: 429, endPoint x: 563, endPoint y: 453, distance: 37.9
click at [563, 453] on textarea "Hi {{first_name}}, I understand your frustration with the ongoing noise. I'm ha…" at bounding box center [515, 440] width 414 height 42
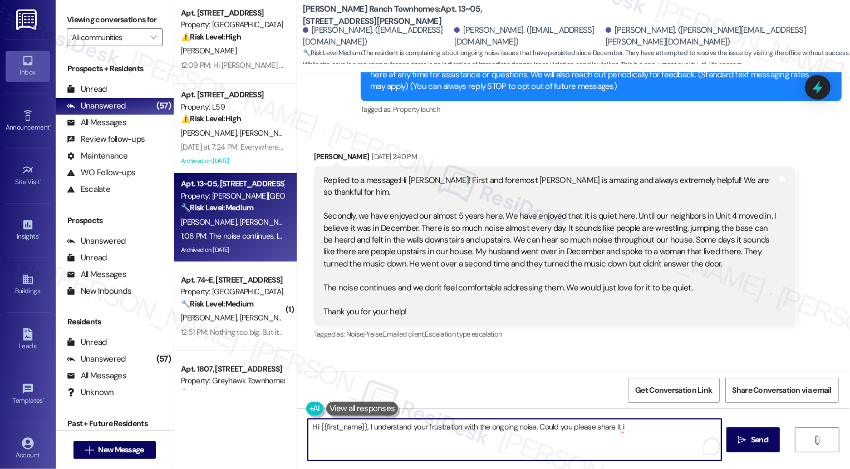
scroll to position [150, 0]
click at [620, 432] on textarea "Hi {{first_name}}, I understand your frustration with the ongoing noise. Could …" at bounding box center [515, 440] width 414 height 42
drag, startPoint x: 591, startPoint y: 426, endPoint x: 690, endPoint y: 428, distance: 99.1
click at [669, 427] on textarea "Hi {{first_name}}, I understand your frustration with the ongoing noise. Could …" at bounding box center [515, 440] width 414 height 42
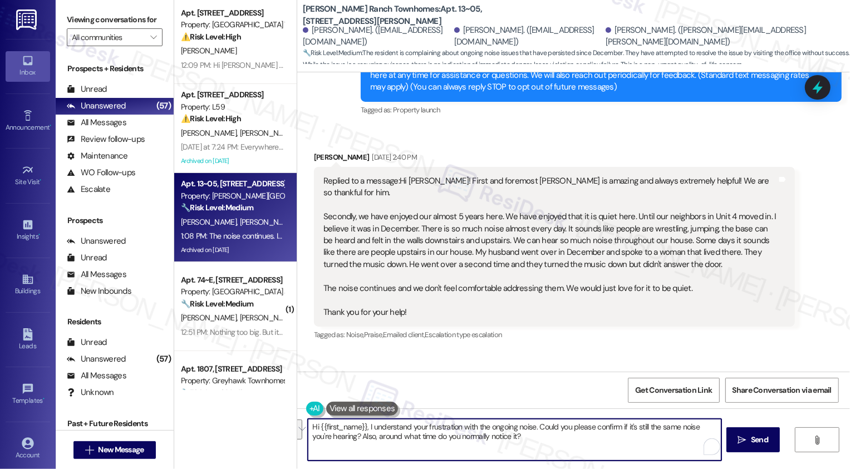
click at [414, 430] on textarea "Hi {{first_name}}, I understand your frustration with the ongoing noise. Could …" at bounding box center [515, 440] width 414 height 42
drag, startPoint x: 364, startPoint y: 425, endPoint x: 555, endPoint y: 469, distance: 196.1
click at [555, 469] on div "Hi {{first_name}}, I understand your frustration with the ongoing noise. Could …" at bounding box center [573, 451] width 553 height 84
paste textarea "hear your frustration about the noise. Could you let me know if it’s the same t…"
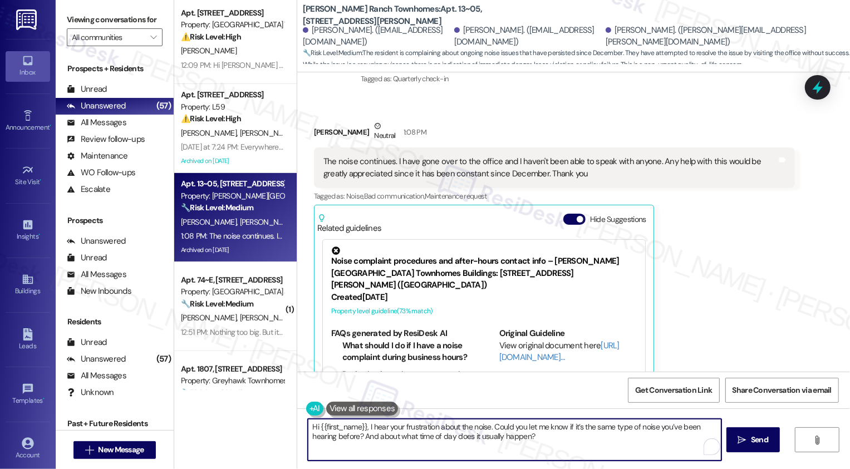
scroll to position [1715, 0]
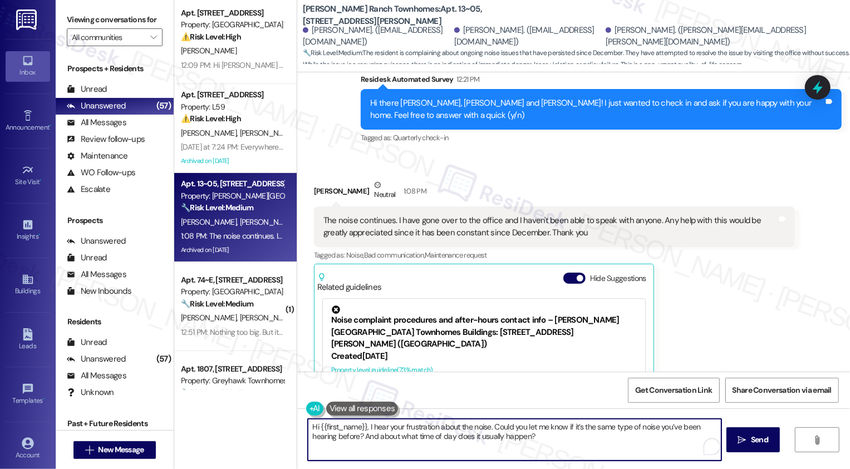
click at [318, 179] on div "Brittany Smith Neutral 1:08 PM" at bounding box center [554, 192] width 481 height 27
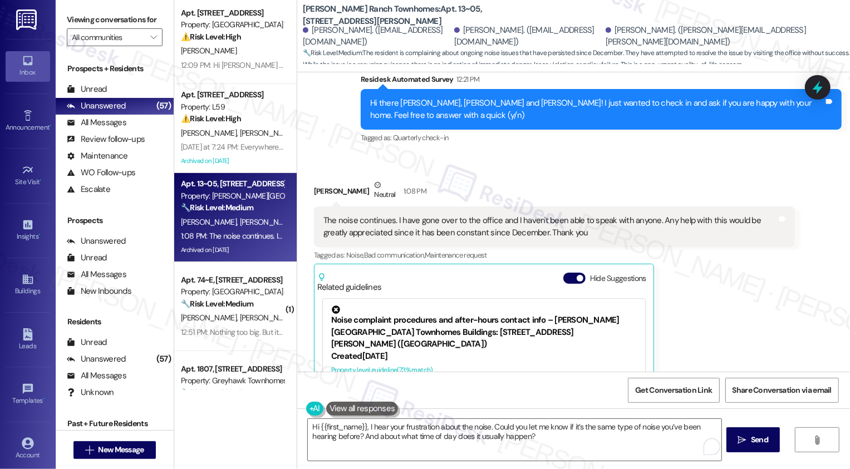
click at [318, 179] on div "Brittany Smith Neutral 1:08 PM" at bounding box center [554, 192] width 481 height 27
copy div "Brittany"
click at [339, 428] on textarea "Hi {{first_name}}, I hear your frustration about the noise. Could you let me kn…" at bounding box center [515, 440] width 414 height 42
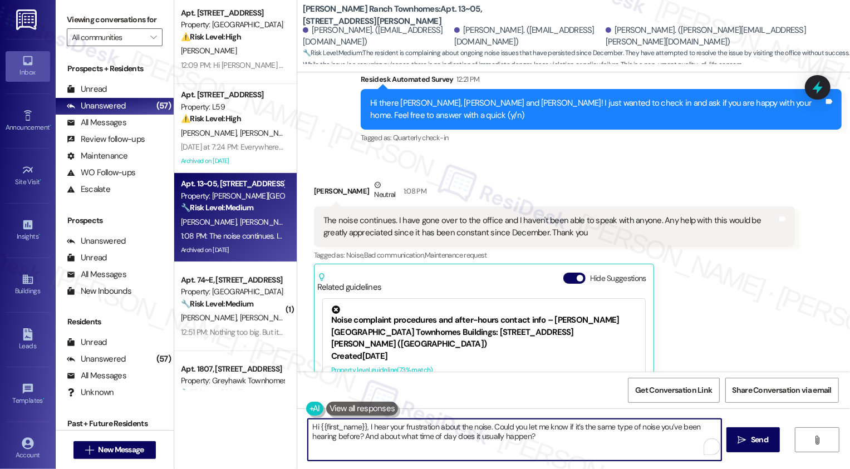
click at [339, 428] on textarea "Hi {{first_name}}, I hear your frustration about the noise. Could you let me kn…" at bounding box center [515, 440] width 414 height 42
paste textarea "Brittany"
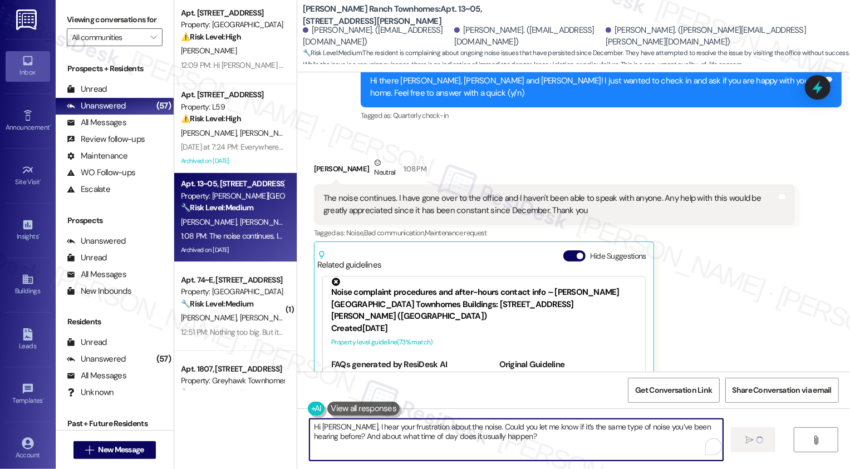
scroll to position [1813, 0]
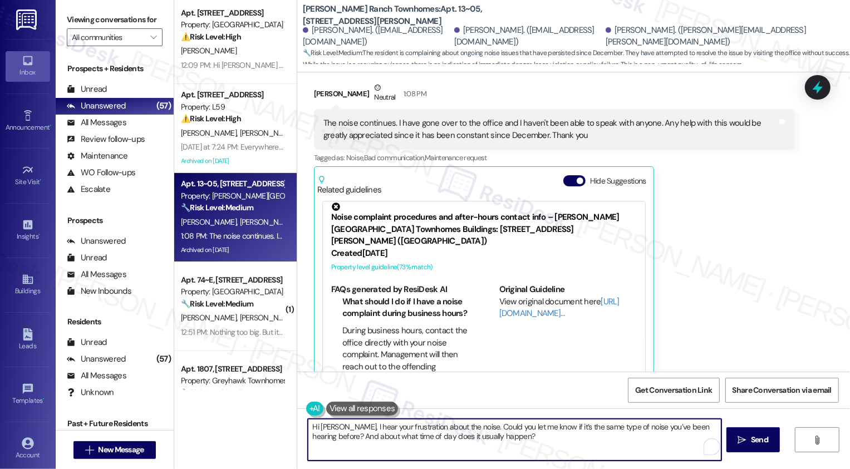
type textarea "Hi Brittany, I hear your frustration about the noise. Could you let me know if …"
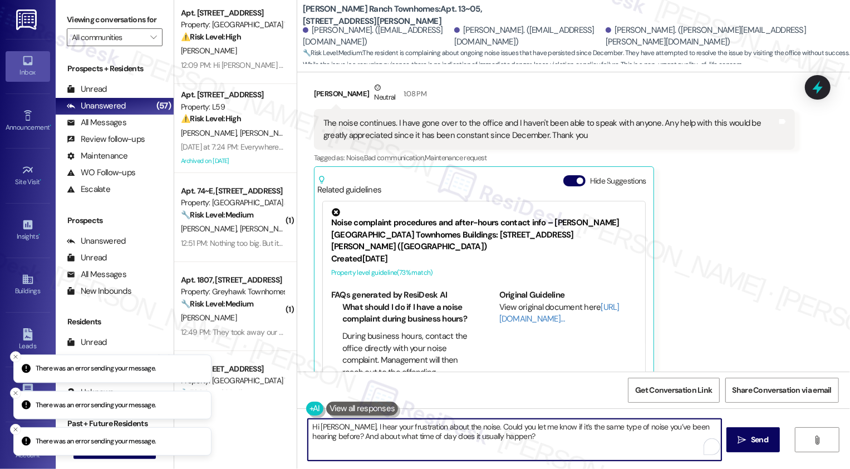
click at [476, 419] on textarea "Hi Brittany, I hear your frustration about the noise. Could you let me know if …" at bounding box center [515, 440] width 414 height 42
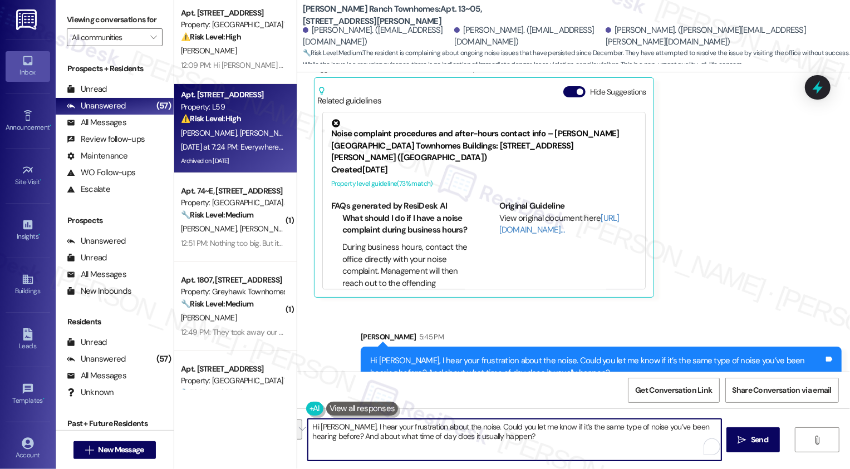
scroll to position [0, 0]
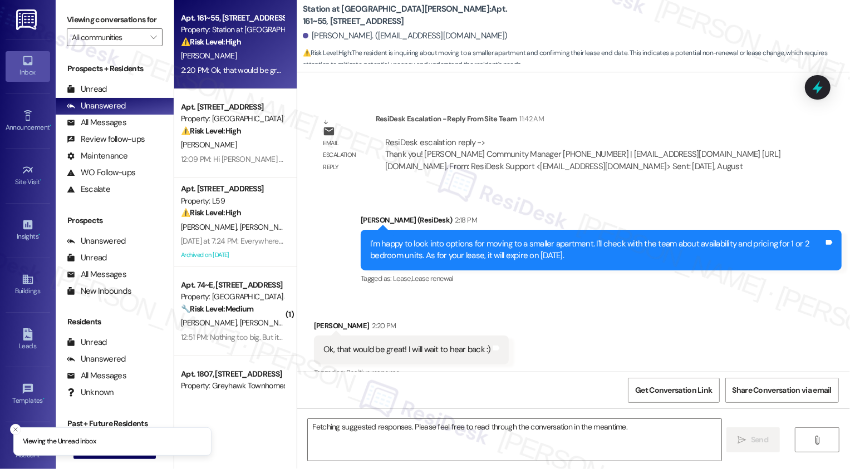
scroll to position [987, 0]
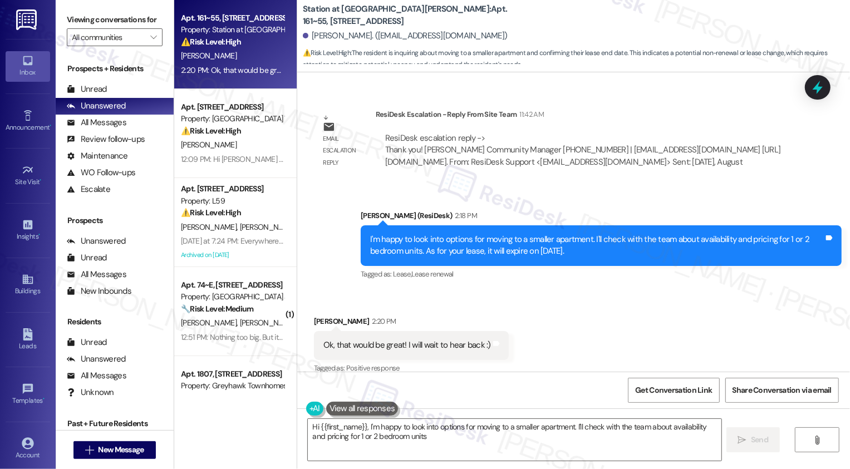
type textarea "Hi {{first_name}}, I'm happy to look into options for moving to a smaller apart…"
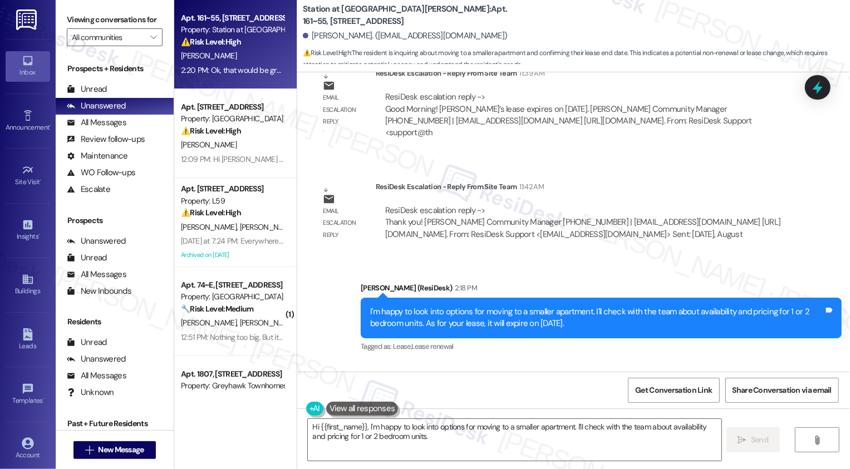
scroll to position [1089, 0]
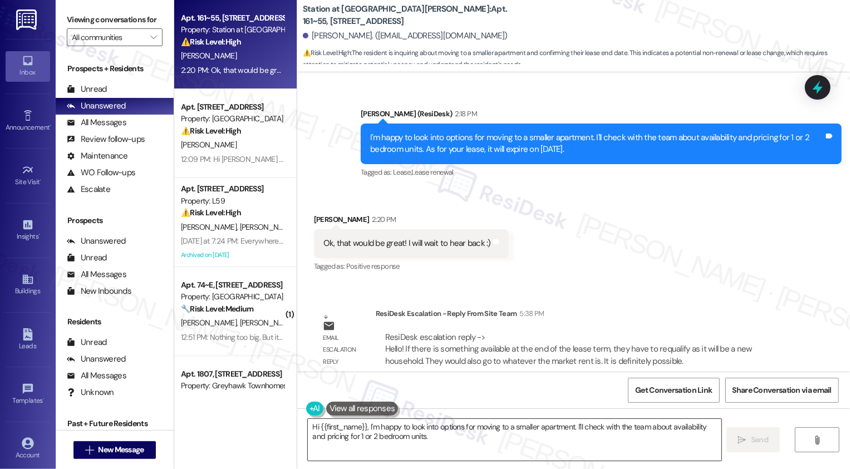
click at [374, 431] on textarea "Hi {{first_name}}, I'm happy to look into options for moving to a smaller apart…" at bounding box center [515, 440] width 414 height 42
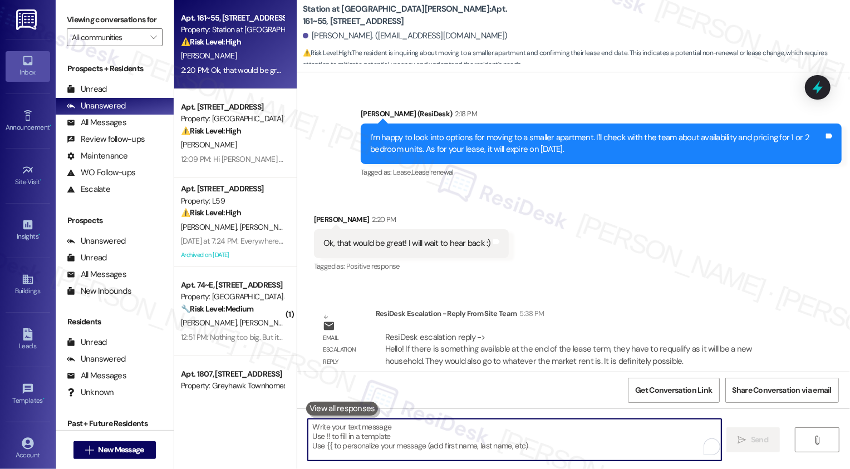
paste textarea "If there is something available at the end of the lease term, they have to requ…"
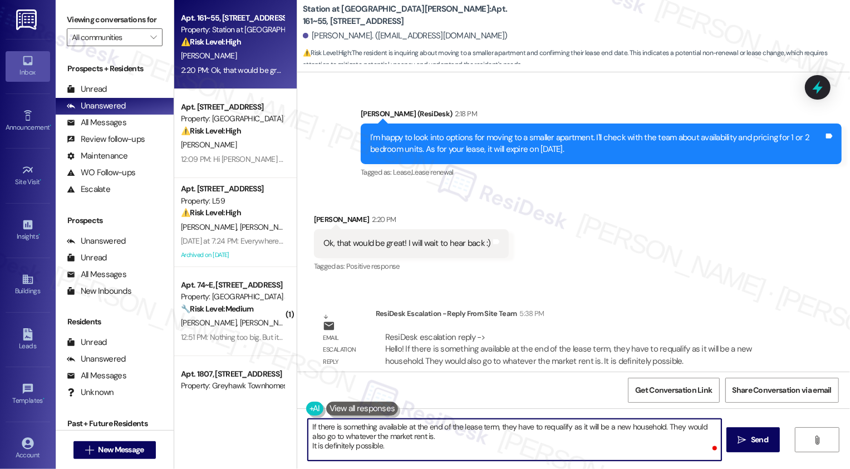
scroll to position [0, 0]
click at [308, 427] on textarea "If there is something available at the end of the lease term, they have to requ…" at bounding box center [515, 440] width 414 height 42
click at [626, 427] on textarea "Hey [PERSON_NAME]! The team updated me that if there is something available at …" at bounding box center [515, 440] width 414 height 42
click at [626, 426] on textarea "Hey [PERSON_NAME]! The team updated me that if there is something available at …" at bounding box center [515, 440] width 414 height 42
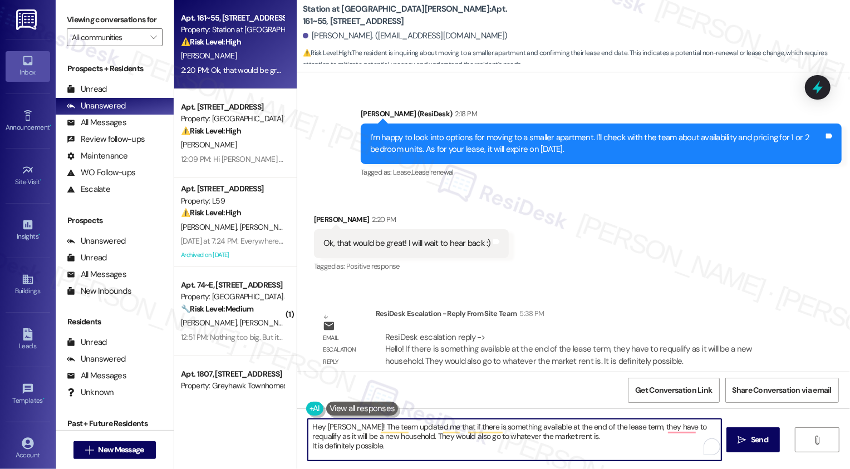
click at [626, 426] on textarea "Hey [PERSON_NAME]! The team updated me that if there is something available at …" at bounding box center [515, 440] width 414 height 42
click at [308, 445] on textarea "Hey [PERSON_NAME]! The team updated me that if there is something available at …" at bounding box center [515, 440] width 414 height 42
click at [381, 440] on textarea "Hey [PERSON_NAME]! The team updated me that if there is something available at …" at bounding box center [515, 440] width 414 height 42
click at [378, 429] on textarea "Hey [PERSON_NAME]! The team updated me that if there is something available at …" at bounding box center [515, 440] width 414 height 42
click at [379, 435] on textarea "Hey [PERSON_NAME]! The team updated me that if there is something available at …" at bounding box center [515, 440] width 414 height 42
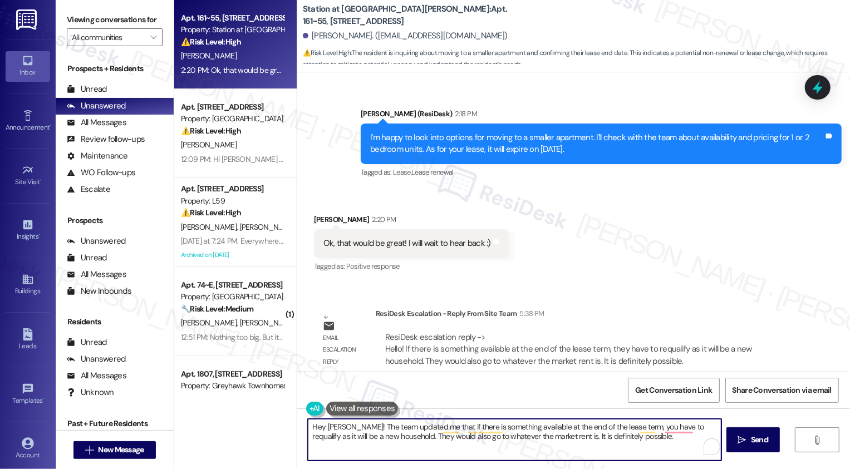
click at [379, 435] on textarea "Hey [PERSON_NAME]! The team updated me that if there is something available at …" at bounding box center [515, 440] width 414 height 42
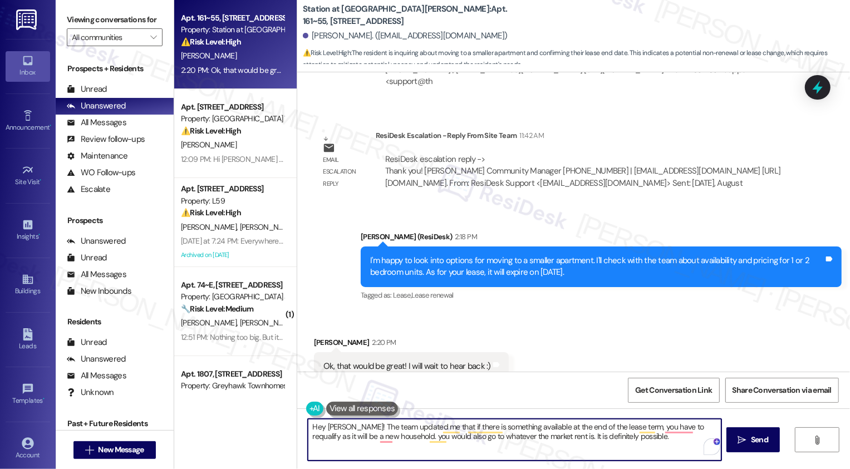
scroll to position [966, 0]
paste textarea "let me know that if something is available at the end of your lease term, you w…"
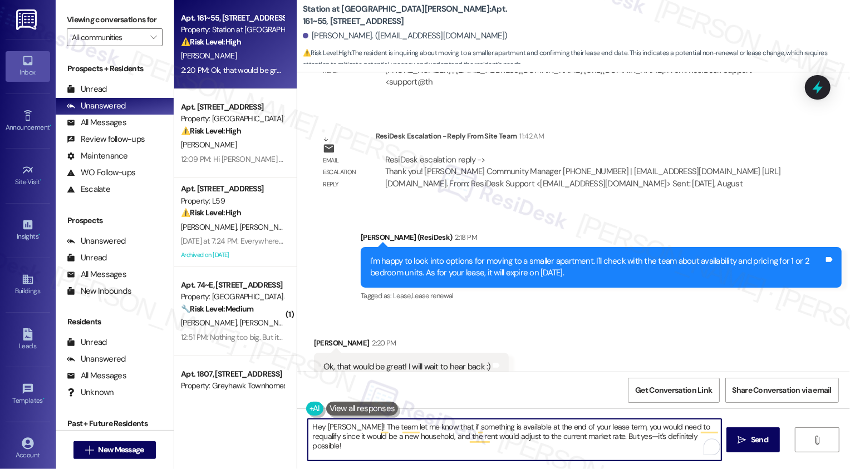
click at [356, 447] on textarea "Hey [PERSON_NAME]! The team let me know that if something is available at the e…" at bounding box center [515, 440] width 414 height 42
type textarea "Hey [PERSON_NAME]! The team let me know that if something is available at the e…"
click at [756, 446] on button " Send" at bounding box center [754, 440] width 54 height 25
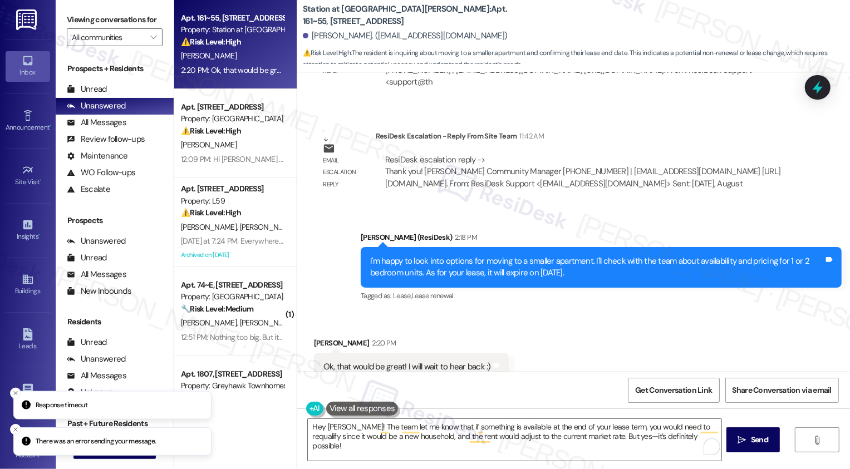
scroll to position [1089, 0]
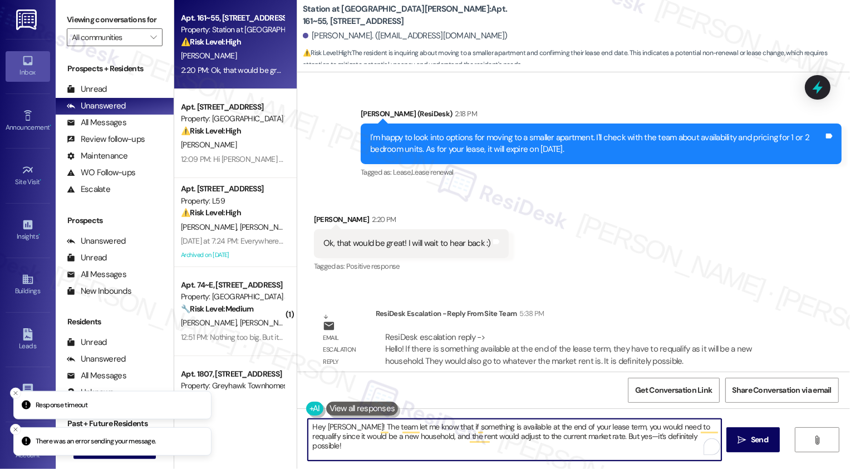
click at [435, 437] on textarea "Hey [PERSON_NAME]! The team let me know that if something is available at the e…" at bounding box center [515, 440] width 414 height 42
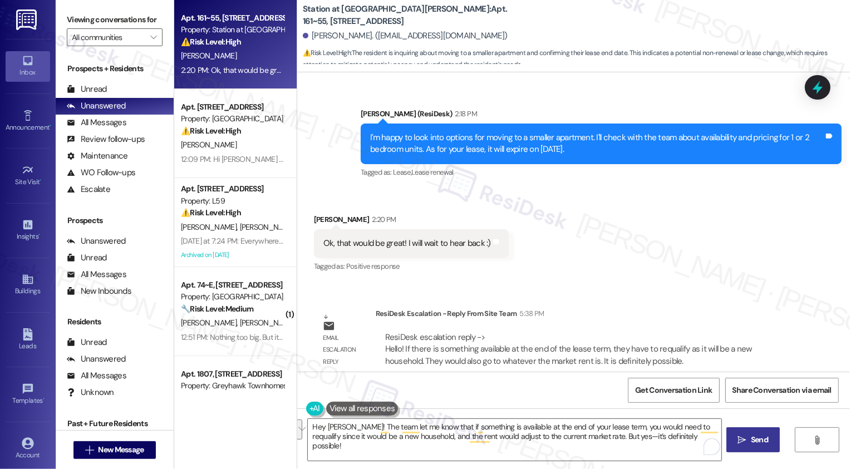
click at [739, 442] on icon "" at bounding box center [742, 440] width 8 height 9
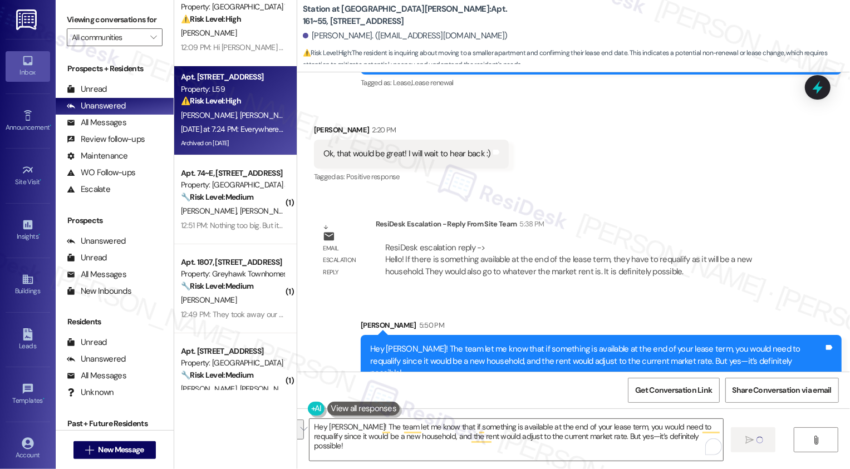
scroll to position [0, 0]
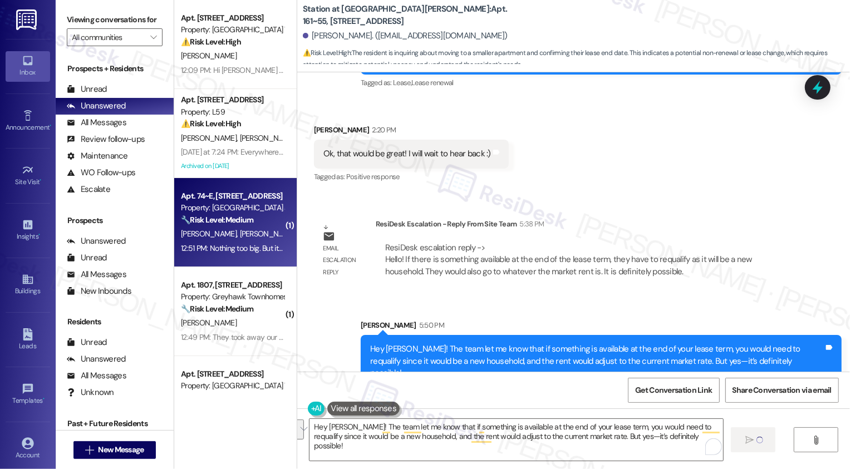
click at [237, 214] on div "🔧 Risk Level: Medium The resident reports a faulty refrigerator seal. While ann…" at bounding box center [232, 220] width 103 height 12
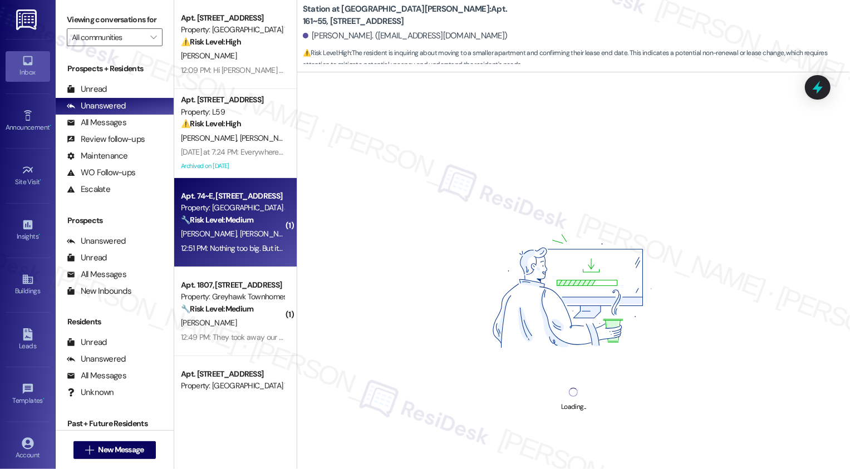
click at [244, 239] on div "[PERSON_NAME] [PERSON_NAME]" at bounding box center [232, 234] width 105 height 14
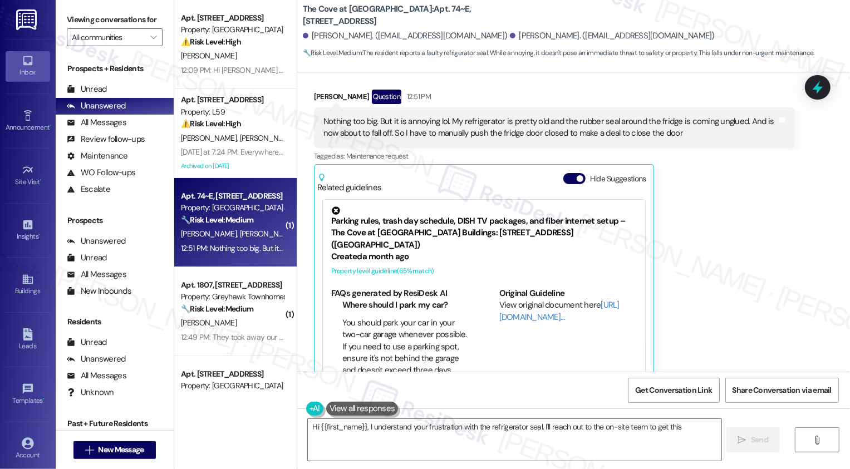
scroll to position [527, 0]
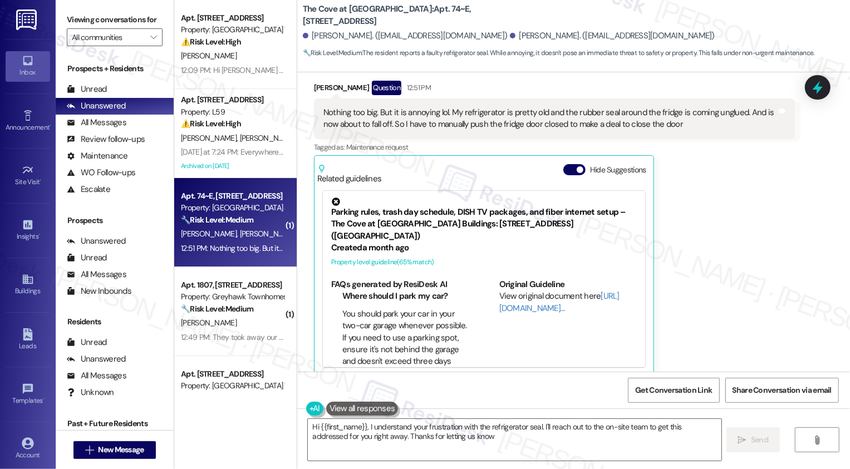
type textarea "Hi {{first_name}}, I understand your frustration with the refrigerator seal. I'…"
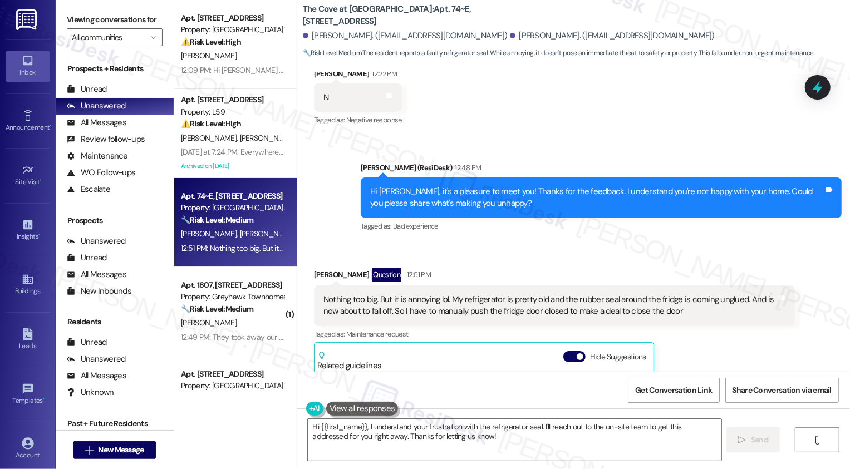
scroll to position [327, 0]
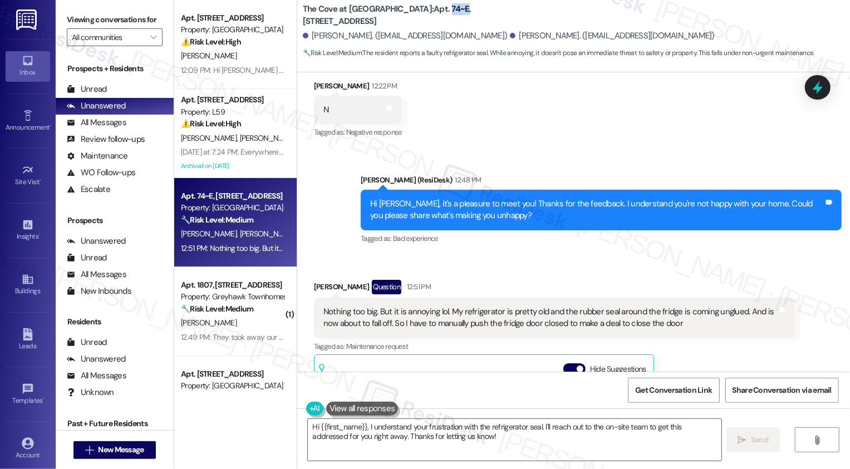
drag, startPoint x: 413, startPoint y: 16, endPoint x: 429, endPoint y: 17, distance: 16.7
click at [429, 17] on b "The Cove at [GEOGRAPHIC_DATA]: Apt. 74~E, [STREET_ADDRESS]" at bounding box center [414, 15] width 223 height 24
copy b "74~E"
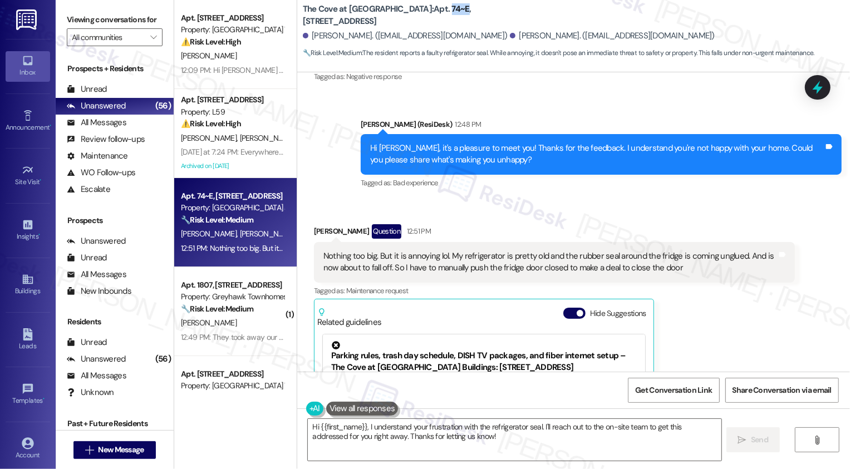
scroll to position [416, 0]
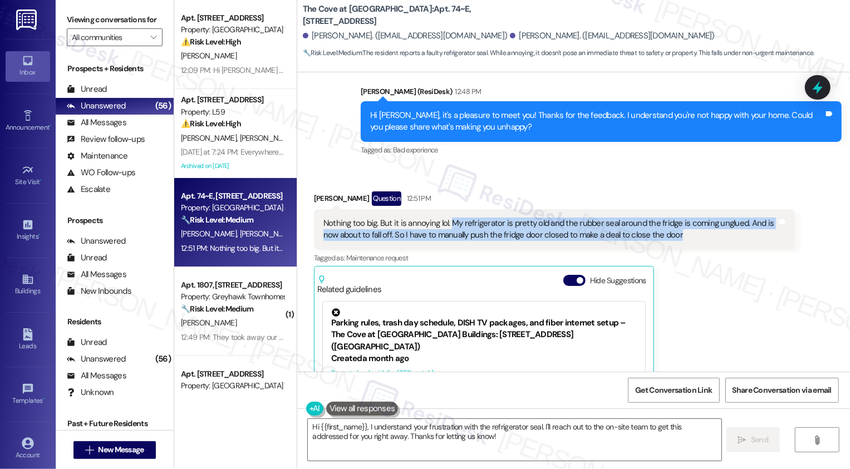
drag, startPoint x: 443, startPoint y: 209, endPoint x: 731, endPoint y: 232, distance: 288.7
click at [731, 232] on div "Nothing too big. But it is annoying lol. My refrigerator is pretty old and the …" at bounding box center [554, 229] width 481 height 41
copy div "My refrigerator is pretty old and the rubber seal around the fridge is coming u…"
click at [708, 270] on div "[PERSON_NAME] Question 12:51 PM Nothing too big. But it is annoying lol. My ref…" at bounding box center [554, 340] width 481 height 296
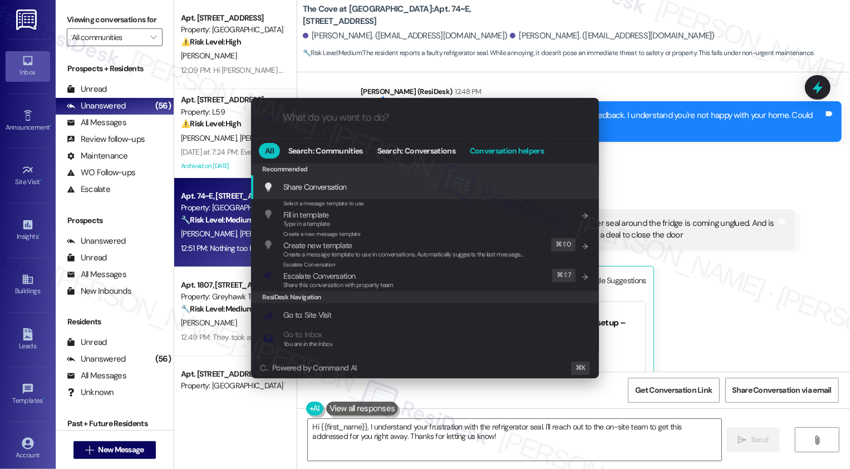
click at [499, 145] on button "Conversation helpers" at bounding box center [507, 151] width 86 height 16
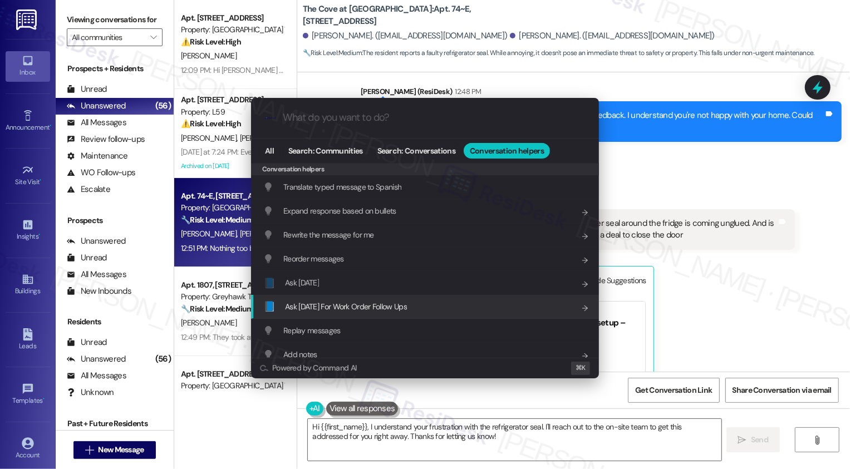
click at [399, 312] on span "Ask [DATE] For Work Order Follow Ups" at bounding box center [346, 307] width 122 height 12
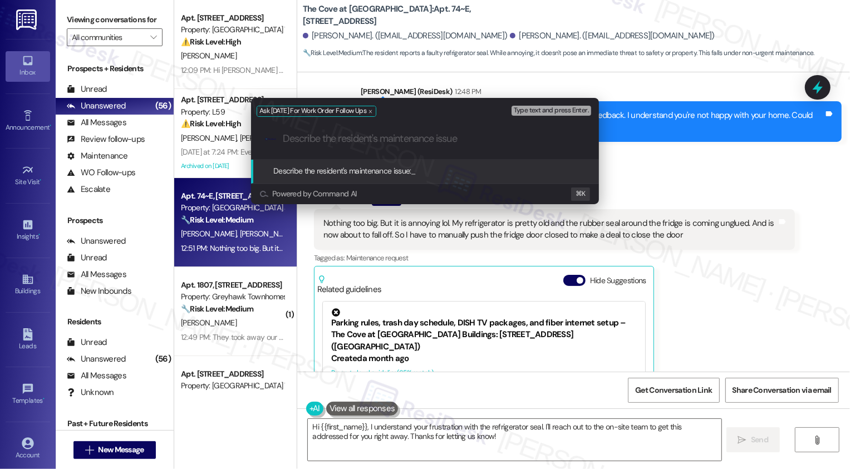
paste input "My refrigerator is pretty old and the rubber seal around the fridge is coming u…"
type input "My refrigerator is pretty old and the rubber seal around the fridge is coming u…"
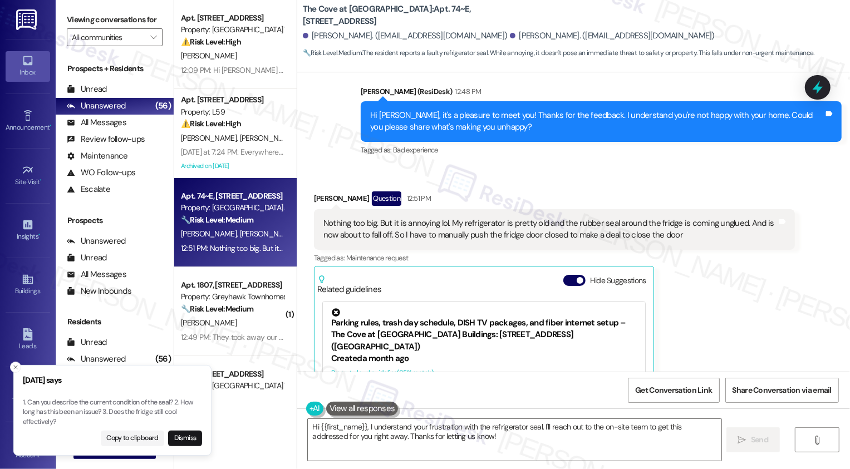
click at [112, 412] on p "1. Can you describe the current condition of the seal? 2. How long has this bee…" at bounding box center [112, 413] width 179 height 30
copy p "Does the fridge still cool effectively?"
click at [344, 438] on textarea "Hi {{first_name}}, I understand your frustration with the refrigerator seal. I'…" at bounding box center [515, 440] width 414 height 42
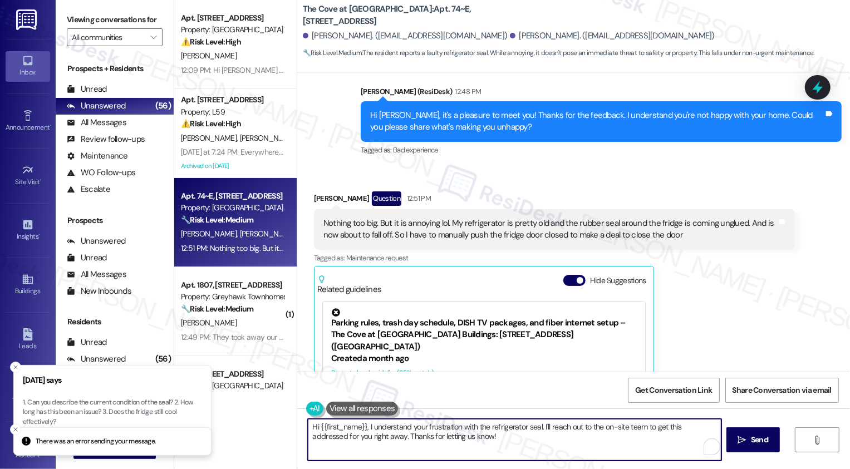
click at [185, 400] on p "1. Can you describe the current condition of the seal? 2. How long has this bee…" at bounding box center [112, 413] width 179 height 30
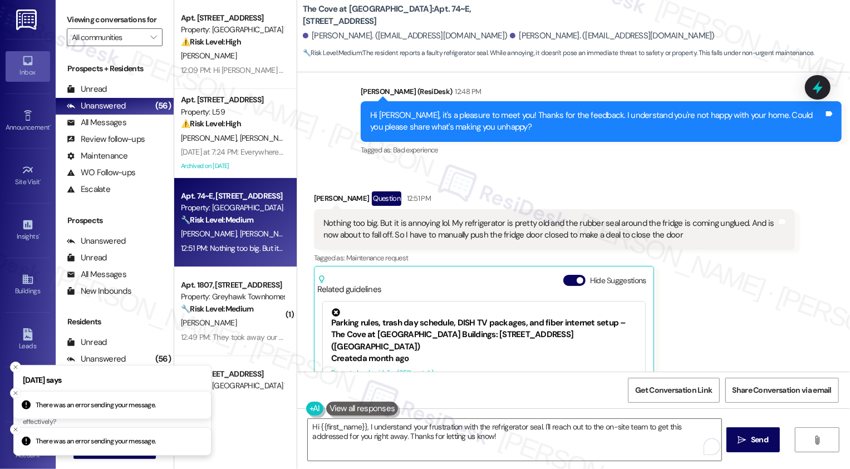
click at [185, 400] on p "1. Can you describe the current condition of the seal? 2. How long has this bee…" at bounding box center [112, 413] width 179 height 30
click at [384, 444] on textarea "Hi {{first_name}}, I understand your frustration with the refrigerator seal. I'…" at bounding box center [515, 440] width 414 height 42
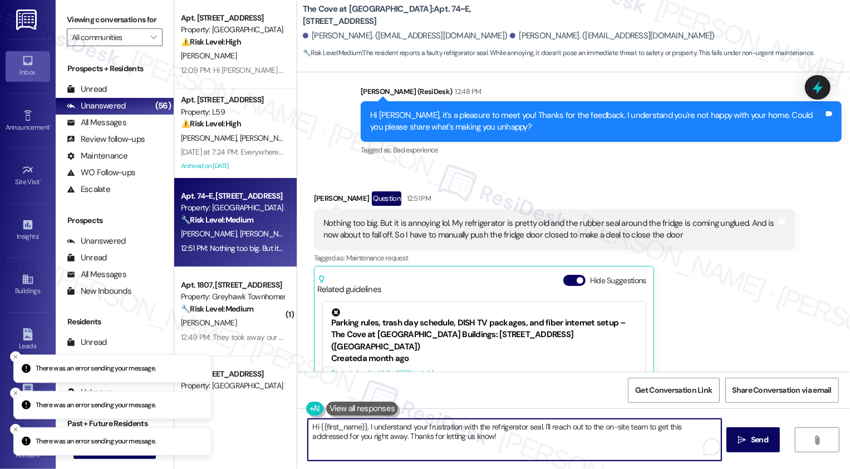
click at [466, 439] on textarea "Hi {{first_name}}, I understand your frustration with the refrigerator seal. I'…" at bounding box center [515, 440] width 414 height 42
click at [14, 356] on icon "Close toast" at bounding box center [15, 357] width 7 height 7
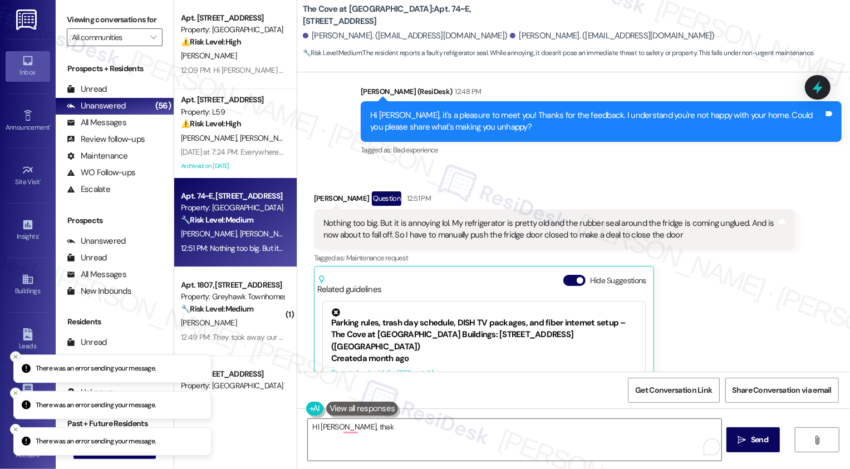
click at [14, 355] on icon "Close toast" at bounding box center [15, 357] width 7 height 7
click at [14, 355] on li "There was an error sending your message." at bounding box center [112, 369] width 198 height 29
click at [14, 355] on icon "Close toast" at bounding box center [15, 357] width 7 height 7
click at [13, 359] on icon "Close toast" at bounding box center [15, 357] width 7 height 7
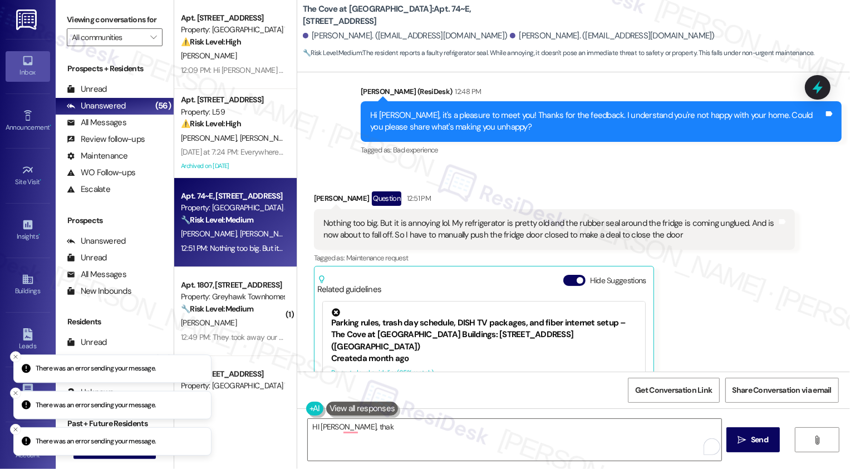
click at [13, 359] on icon "Close toast" at bounding box center [15, 357] width 7 height 7
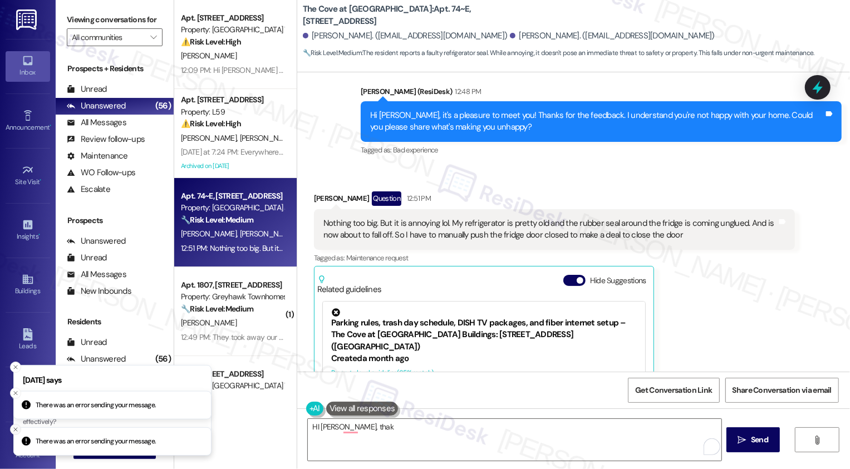
click at [14, 427] on icon "Close toast" at bounding box center [15, 430] width 7 height 7
click at [392, 440] on textarea "HI [PERSON_NAME], thak" at bounding box center [515, 440] width 414 height 42
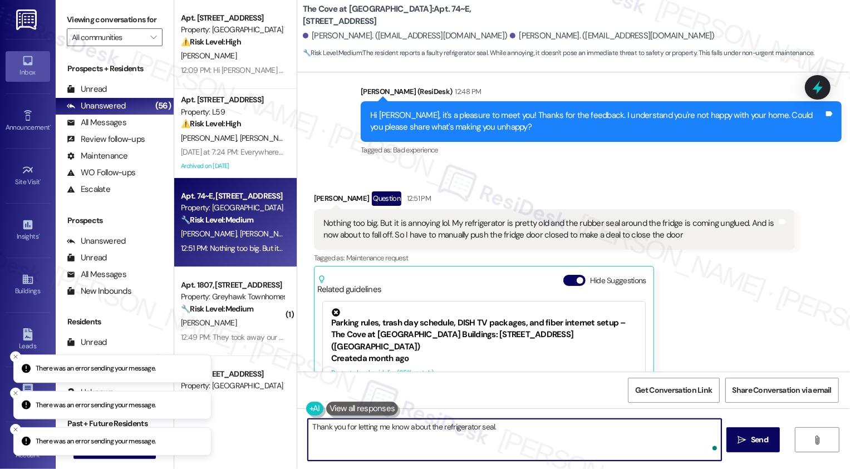
paste textarea "Does the fridge still cool effectively?"
type textarea "Thank you for letting me know about the refrigerator seal. Does the fridge stil…"
click at [527, 427] on textarea "Thank you for letting me know about the refrigerator seal. Does the fridge stil…" at bounding box center [515, 440] width 414 height 42
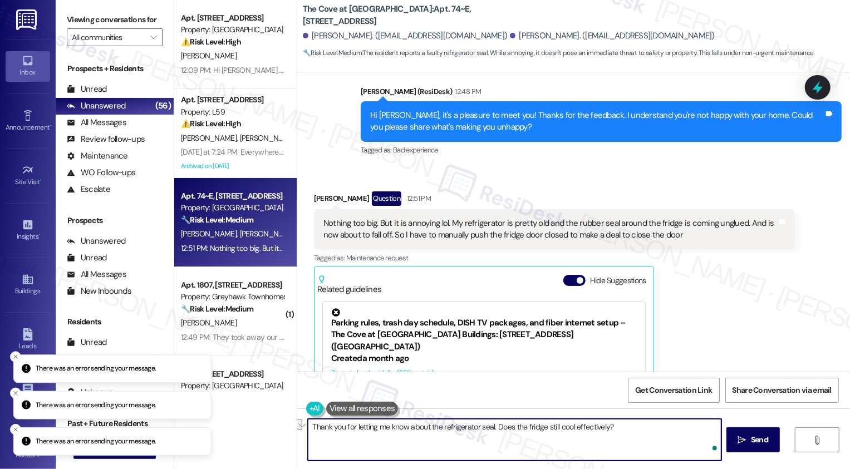
click at [634, 428] on textarea "Thank you for letting me know about the refrigerator seal. Does the fridge stil…" at bounding box center [515, 440] width 414 height 42
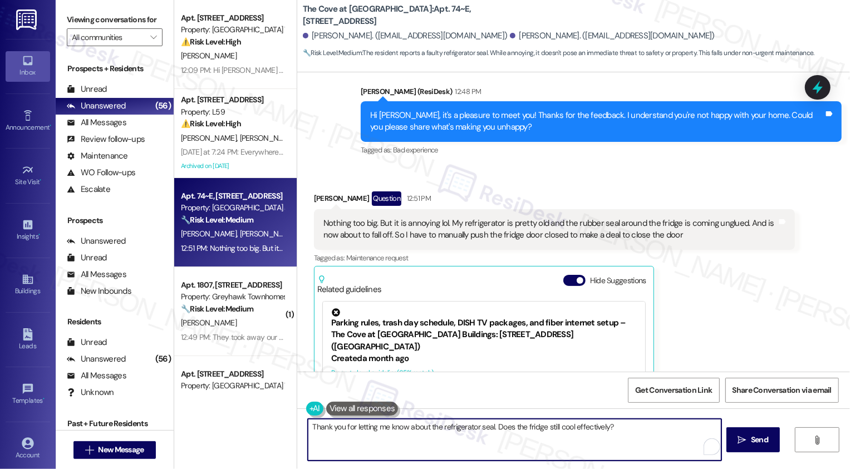
click at [491, 426] on textarea "Thank you for letting me know about the refrigerator seal. Does the fridge stil…" at bounding box center [515, 440] width 414 height 42
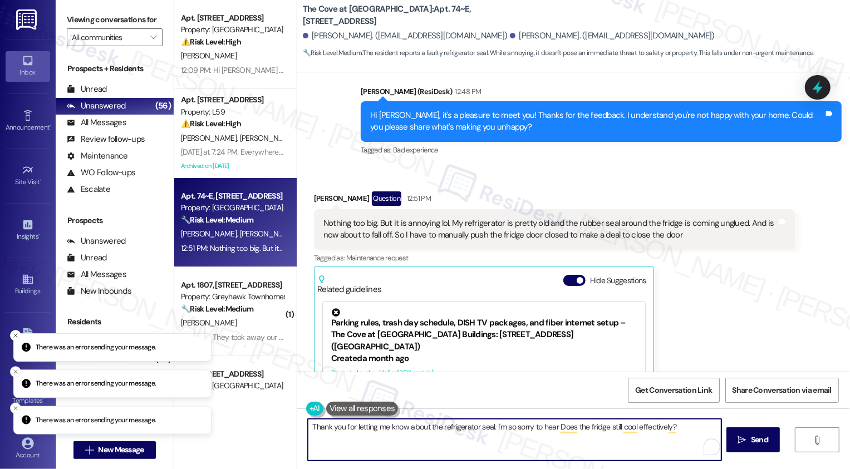
drag, startPoint x: 492, startPoint y: 428, endPoint x: 552, endPoint y: 428, distance: 60.1
click at [552, 428] on textarea "Thank you for letting me know about the refrigerator seal. I'm so sorry to hear…" at bounding box center [515, 440] width 414 height 42
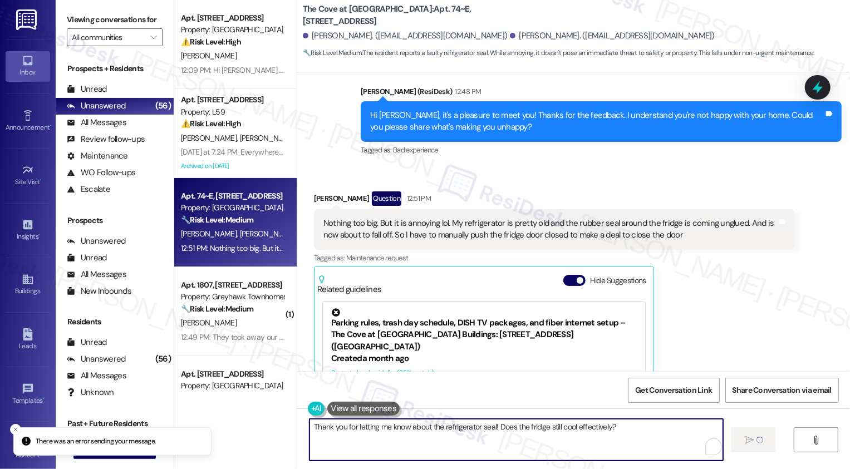
scroll to position [528, 0]
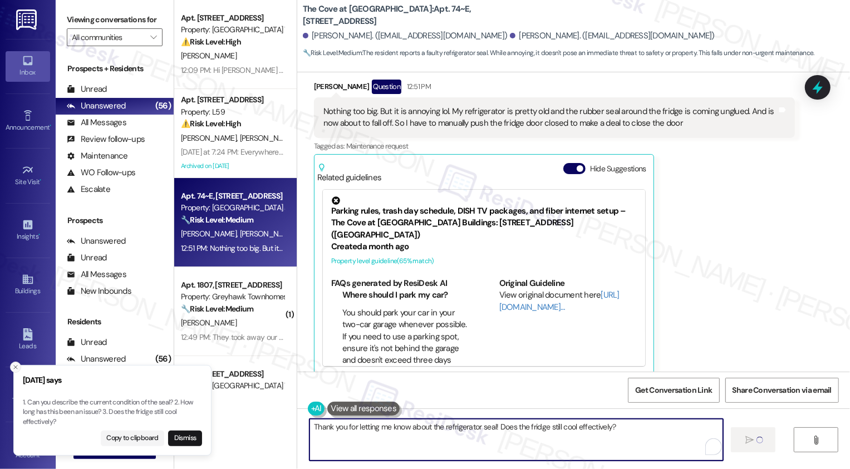
click at [17, 366] on icon "Close toast" at bounding box center [15, 367] width 7 height 7
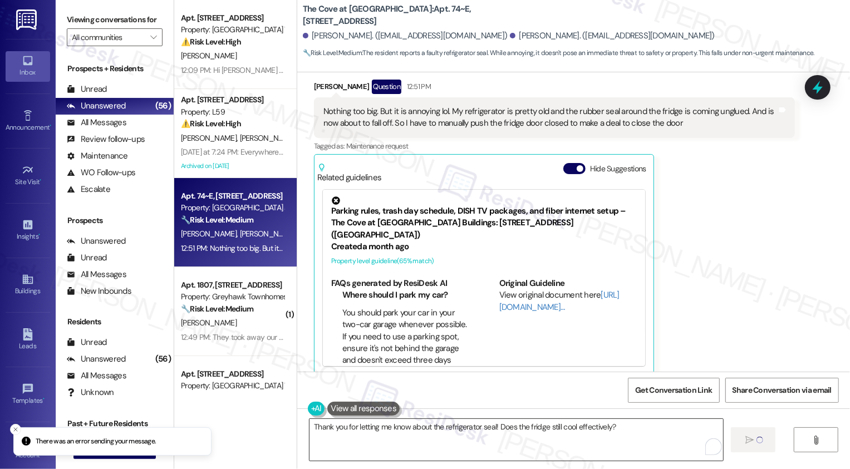
click at [547, 434] on textarea "Thank you for letting me know about the refrigerator seal! Does the fridge stil…" at bounding box center [517, 440] width 414 height 42
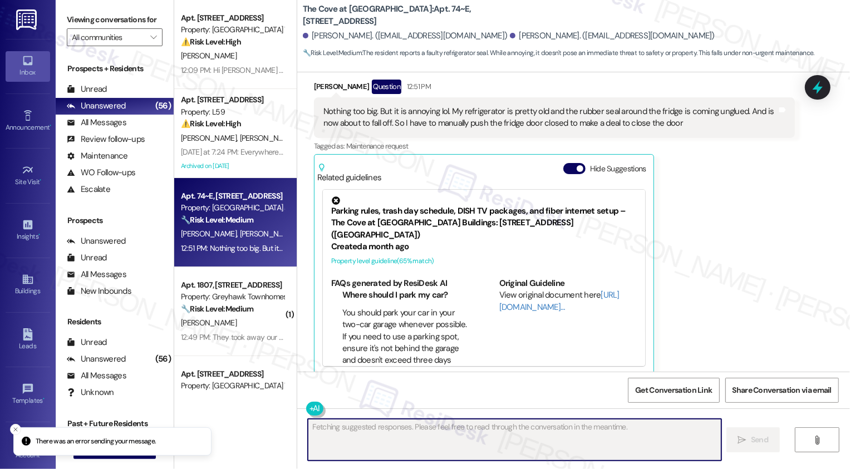
scroll to position [527, 0]
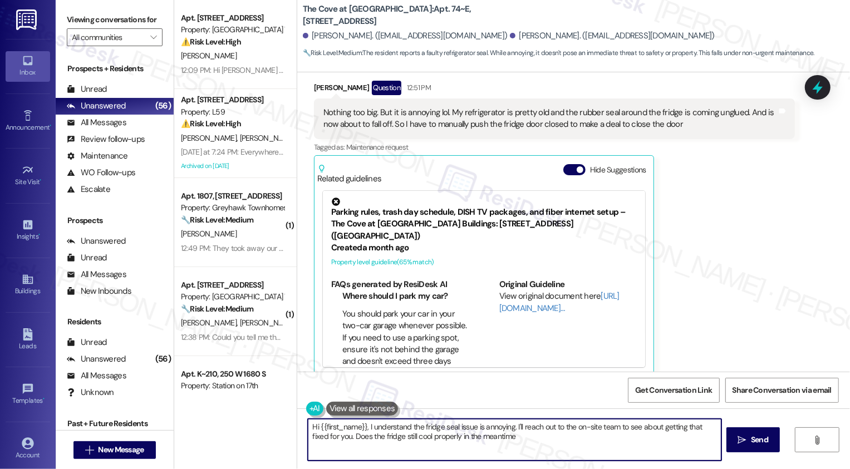
type textarea "Hi {{first_name}}, I understand the fridge seal issue is annoying. I'll reach o…"
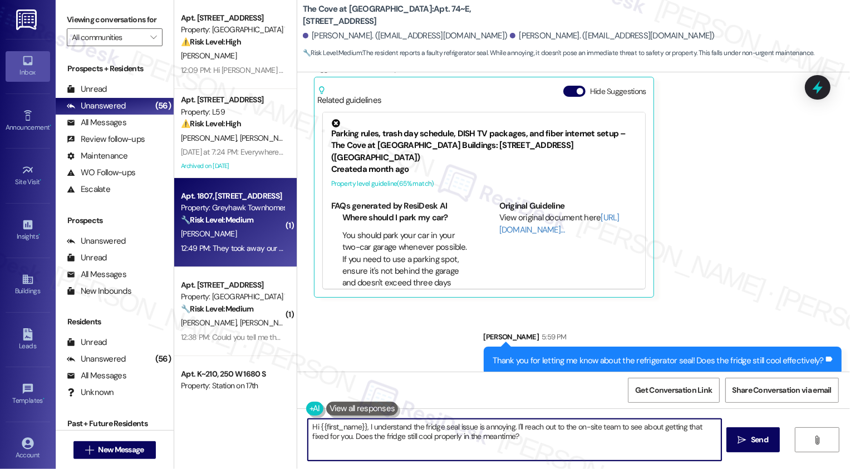
click at [236, 193] on div "Apt. 1807, [STREET_ADDRESS]" at bounding box center [232, 196] width 103 height 12
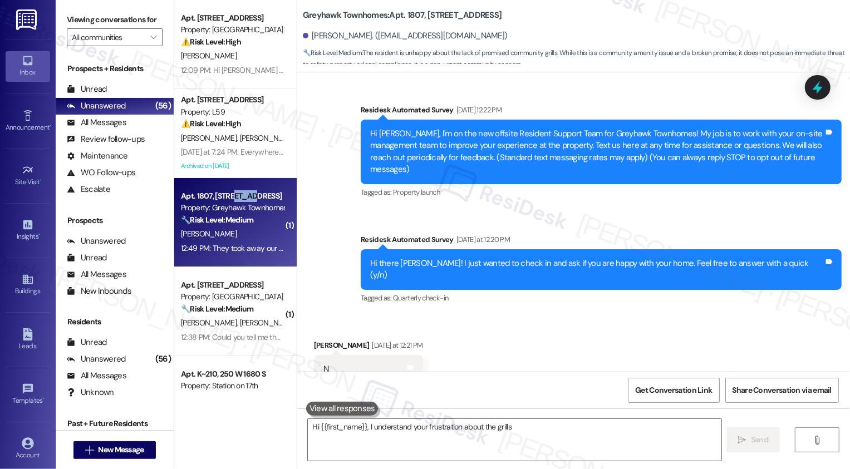
click at [236, 193] on div "Apt. 1807, [STREET_ADDRESS]" at bounding box center [232, 196] width 103 height 12
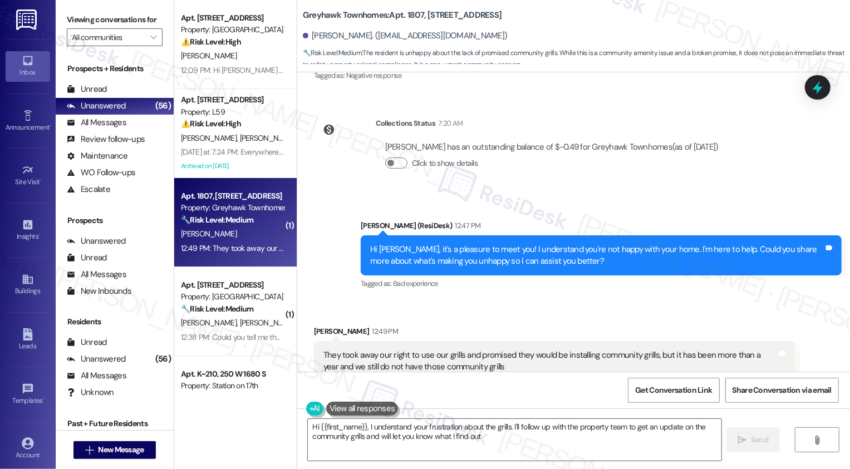
scroll to position [394, 0]
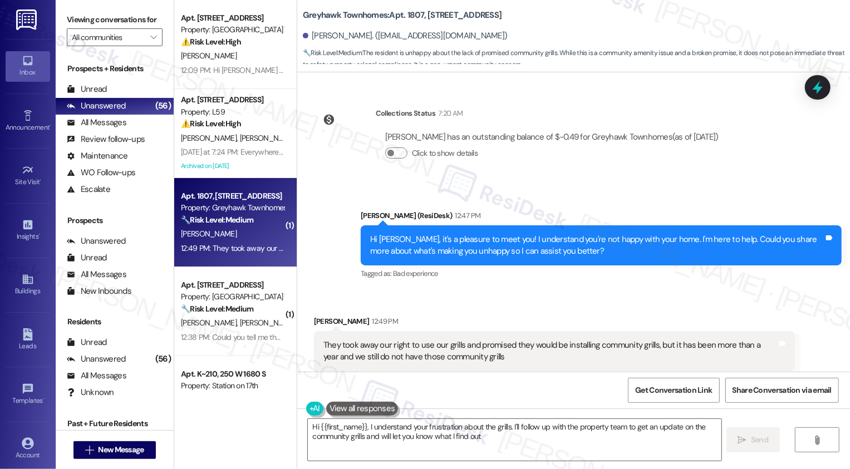
type textarea "Hi {{first_name}}, I understand your frustration about the grills. I'll follow …"
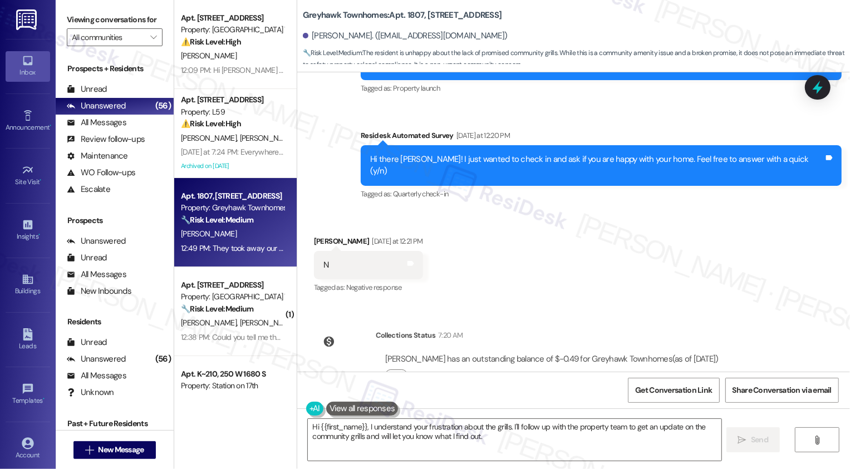
scroll to position [395, 0]
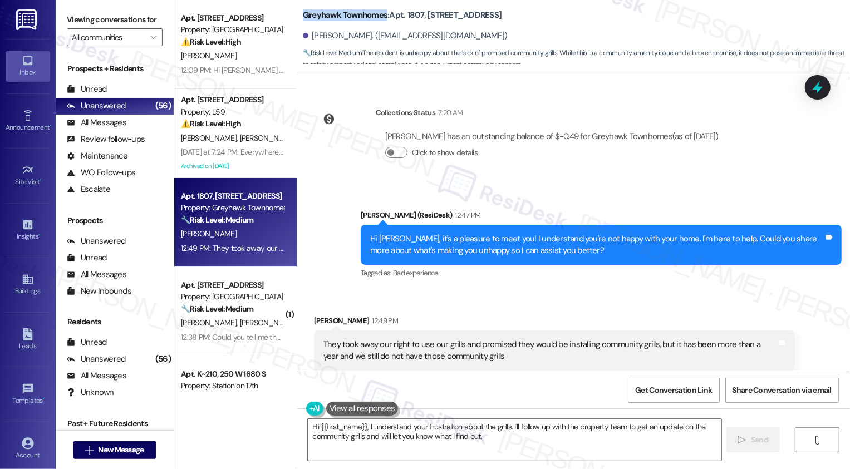
drag, startPoint x: 297, startPoint y: 12, endPoint x: 380, endPoint y: 15, distance: 83.6
click at [380, 15] on b "Greyhawk Townhomes: Apt. 1807, [STREET_ADDRESS]" at bounding box center [402, 15] width 199 height 12
copy b "Greyhawk Townhomes"
click at [541, 307] on div "Received via SMS [PERSON_NAME] 12:49 PM They took away our right to use our gri…" at bounding box center [555, 351] width 498 height 89
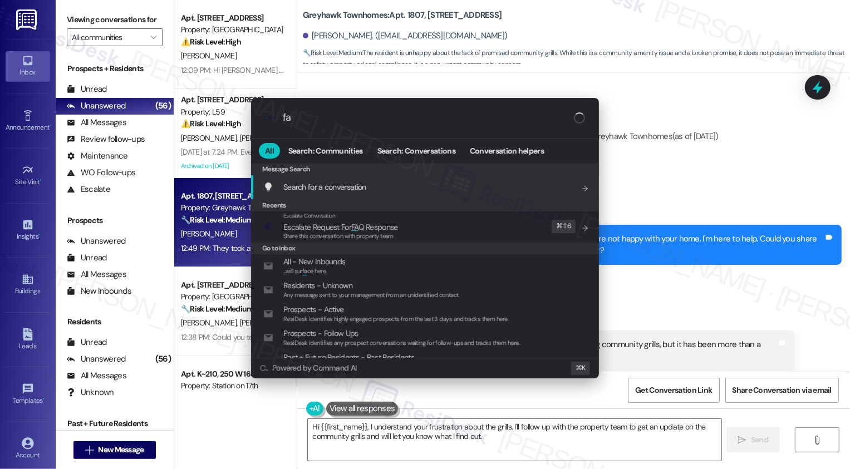
type input "faq"
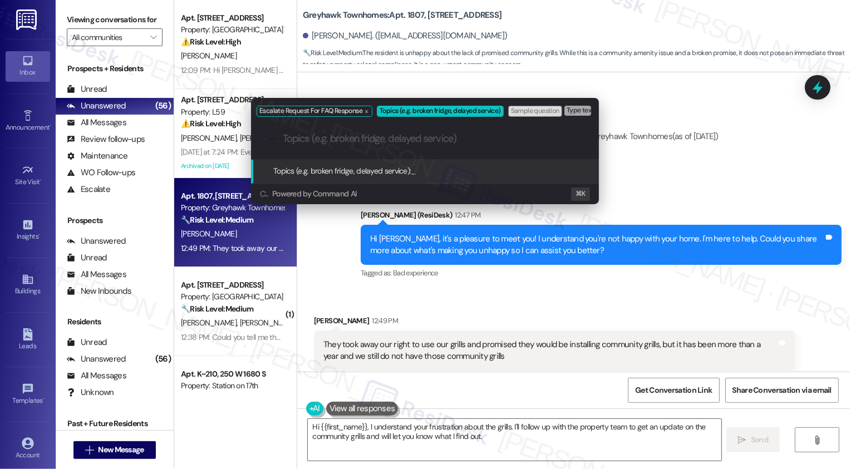
paste input "Greyhawk Townhomes"
type input "Greyhawk Townhomes: Grills"
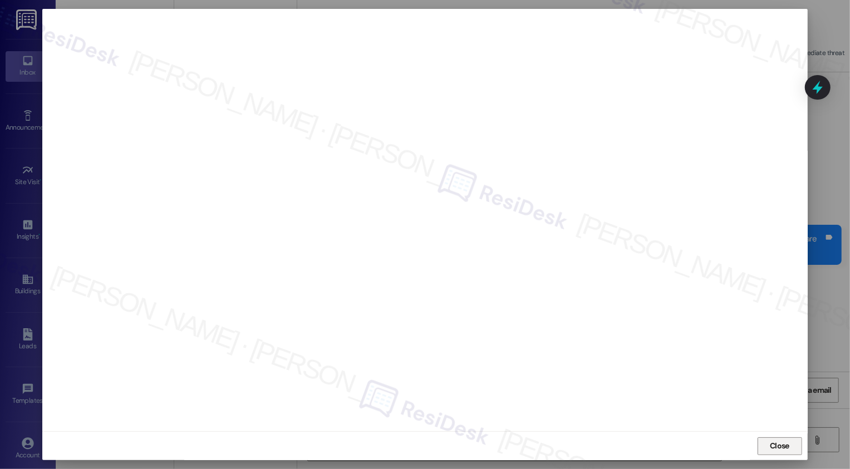
click at [768, 442] on span "Close" at bounding box center [780, 446] width 24 height 12
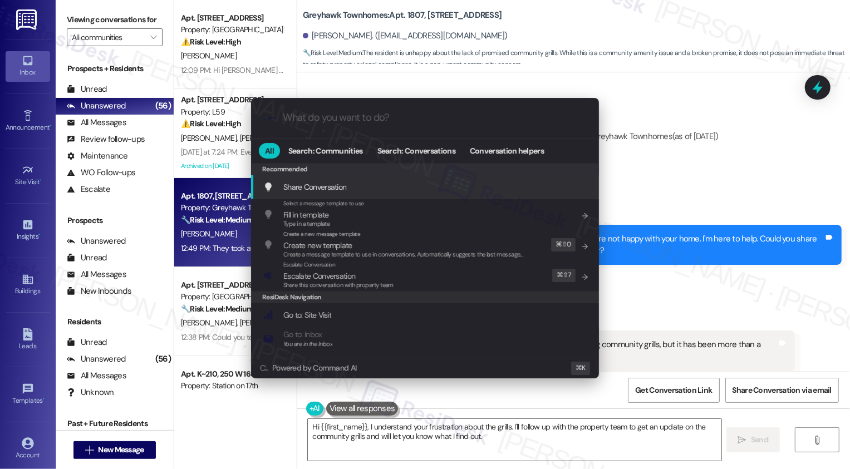
type input "e"
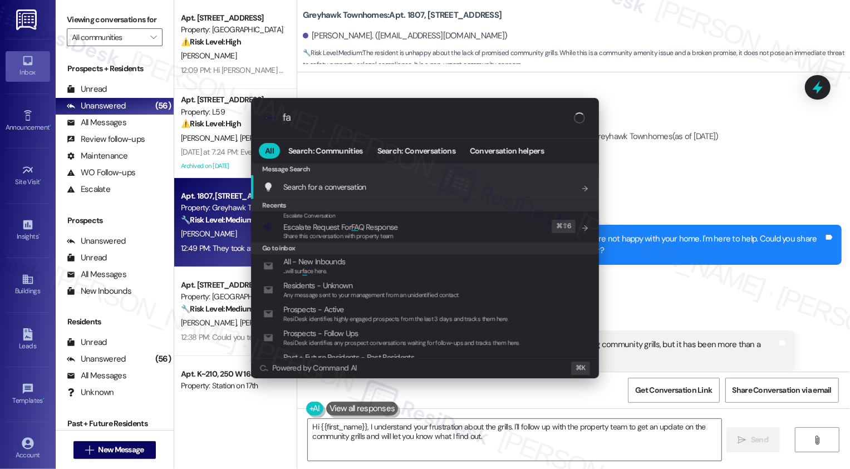
type input "faq"
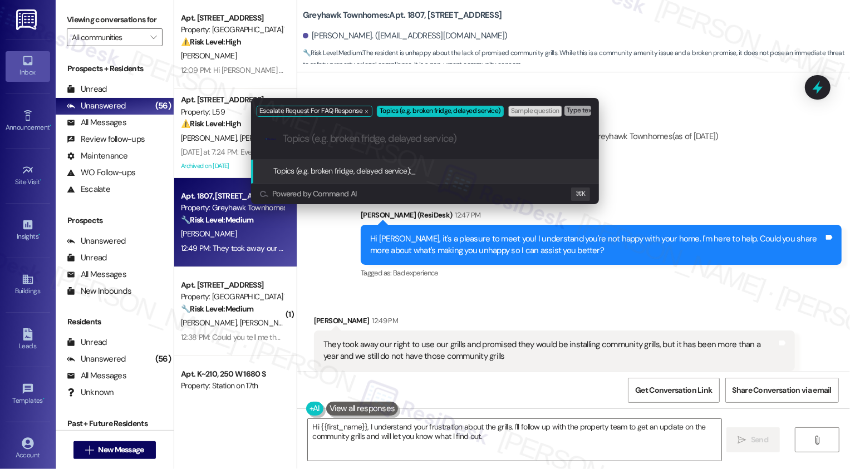
paste input "Greyhawk Townhomes"
type input "Greyhawk Townhomes: Please share any updates about the grills"
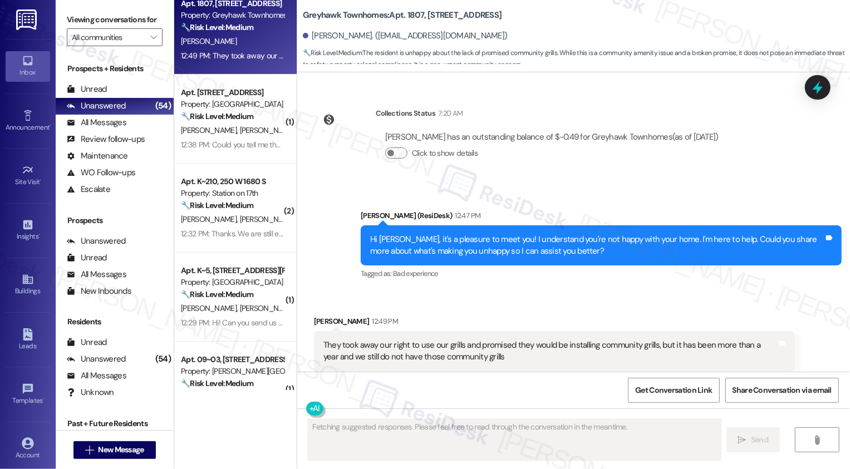
scroll to position [194, 0]
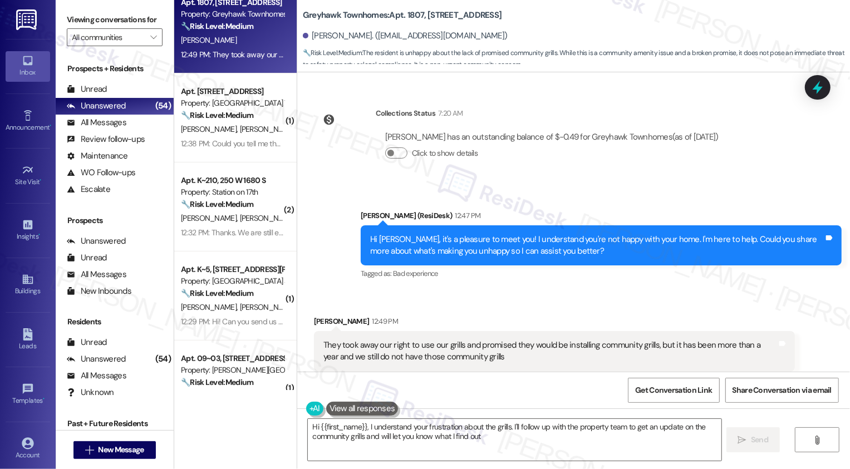
type textarea "Hi {{first_name}}, I understand your frustration about the grills. I'll follow …"
